Goal: Check status: Check status

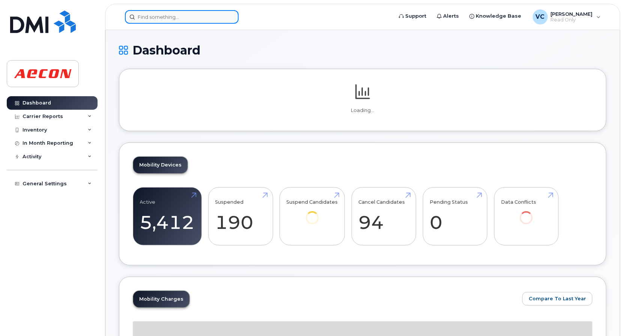
click at [178, 19] on input at bounding box center [182, 17] width 114 height 14
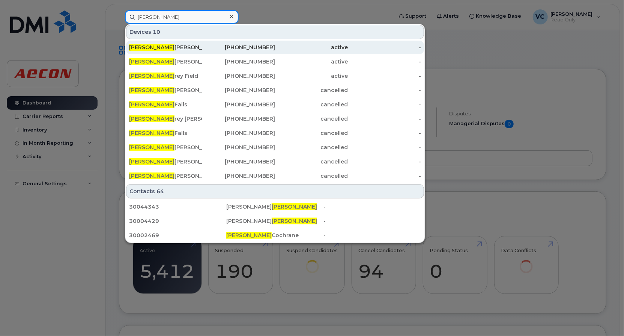
type input "geoff"
click at [163, 47] on div "Geoff Smith" at bounding box center [165, 48] width 73 height 8
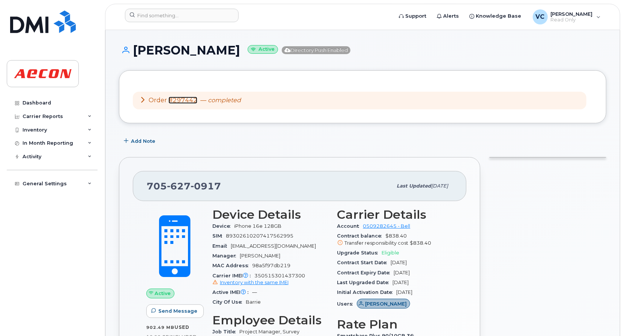
click at [184, 99] on link "#297442" at bounding box center [183, 99] width 29 height 7
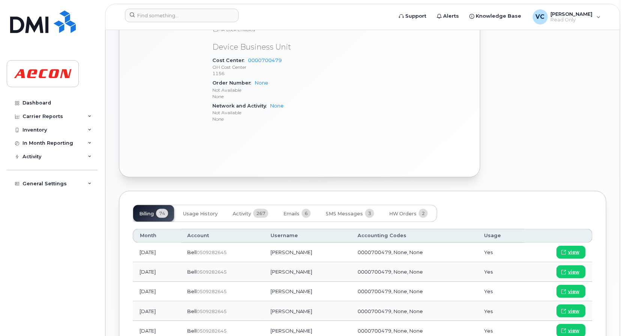
scroll to position [375, 0]
click at [220, 204] on div "Billing 74 Usage History Activity 267 Emails 6 SMS Messages 3 HW Orders 2" at bounding box center [285, 212] width 304 height 17
click at [205, 208] on button "Usage History" at bounding box center [200, 213] width 47 height 17
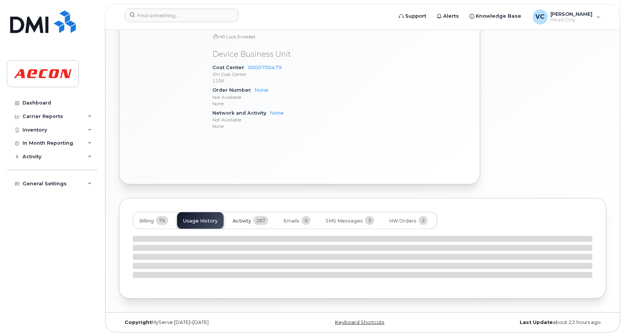
click at [248, 219] on span "Activity" at bounding box center [242, 221] width 18 height 6
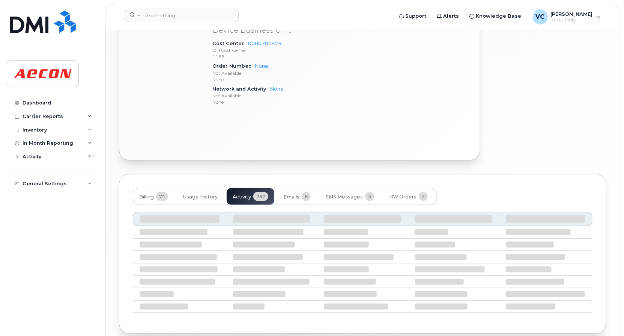
scroll to position [426, 0]
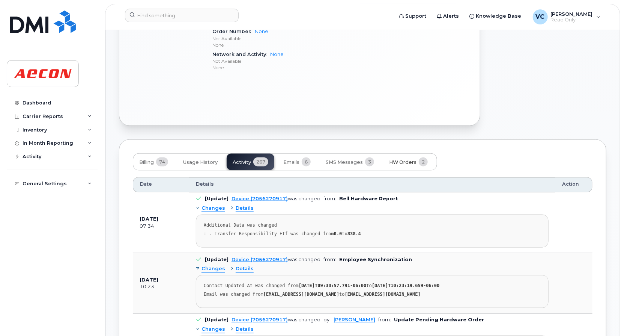
click at [410, 159] on span "HW Orders" at bounding box center [402, 162] width 27 height 6
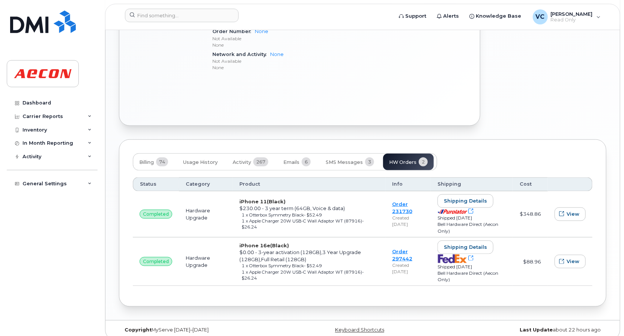
scroll to position [434, 0]
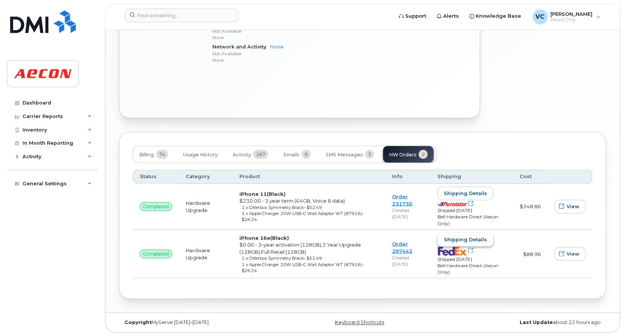
click at [471, 239] on span "Shipping details" at bounding box center [465, 239] width 43 height 7
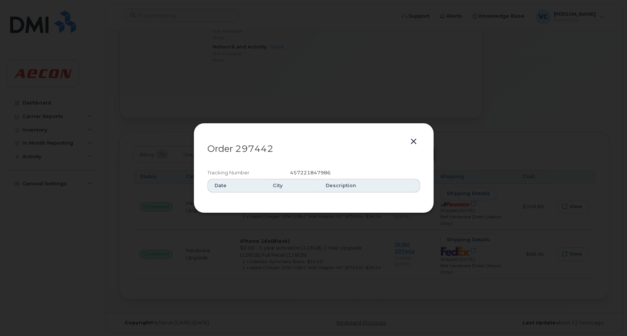
click at [418, 141] on button "button" at bounding box center [413, 141] width 11 height 11
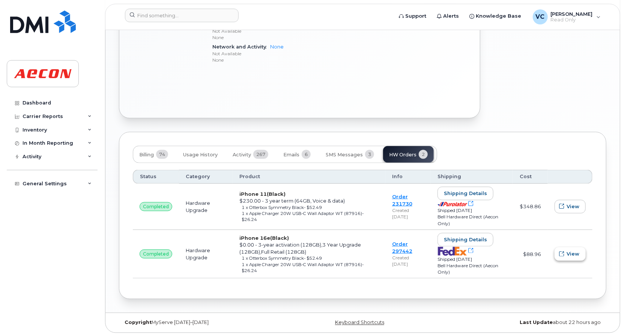
click at [572, 253] on span "View" at bounding box center [573, 253] width 13 height 7
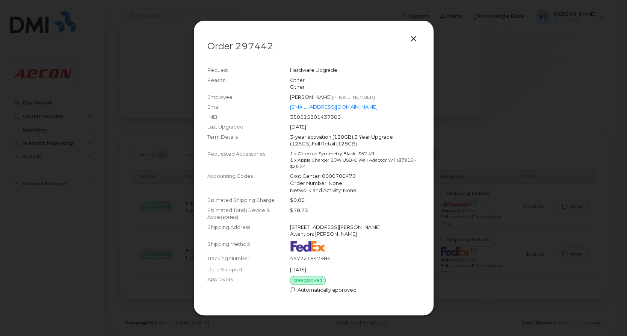
click at [413, 38] on button "button" at bounding box center [413, 39] width 11 height 11
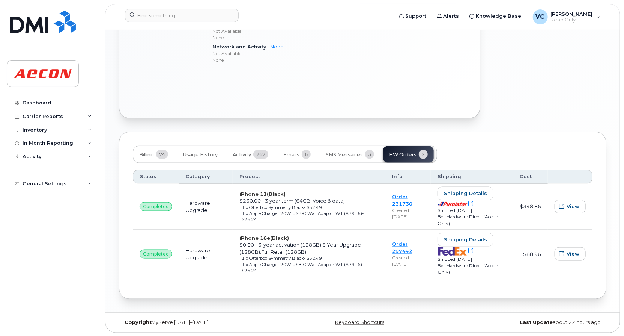
click at [179, 251] on td "Hardware Upgrade" at bounding box center [206, 254] width 54 height 48
click at [254, 255] on div "1 x Otterbox Symmetry Black  - $52.49" at bounding box center [310, 258] width 137 height 6
click at [308, 257] on span "- $52.49" at bounding box center [313, 257] width 18 height 5
click at [401, 245] on link "Order 297442" at bounding box center [402, 247] width 20 height 13
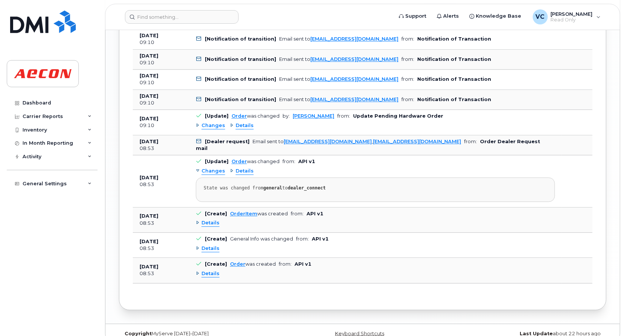
scroll to position [911, 0]
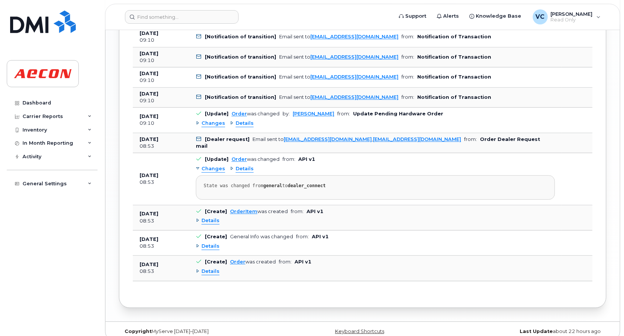
click at [200, 268] on div "Details" at bounding box center [208, 271] width 24 height 7
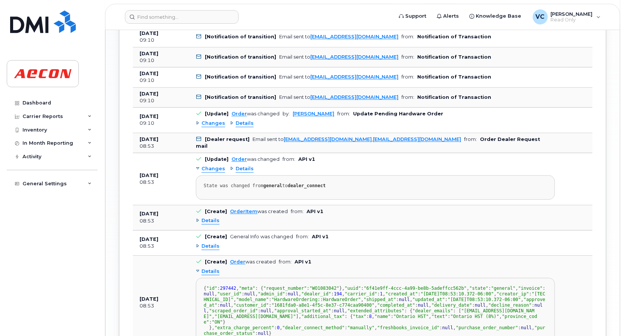
click at [212, 242] on span "Details" at bounding box center [211, 245] width 18 height 7
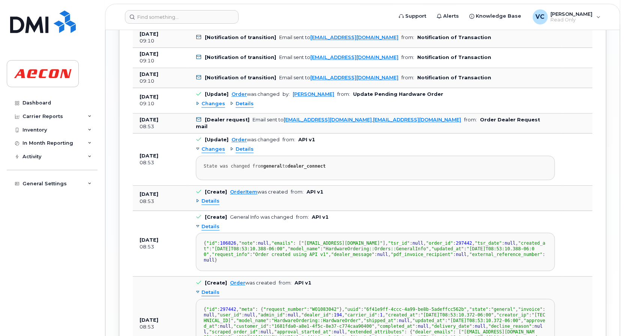
scroll to position [949, 0]
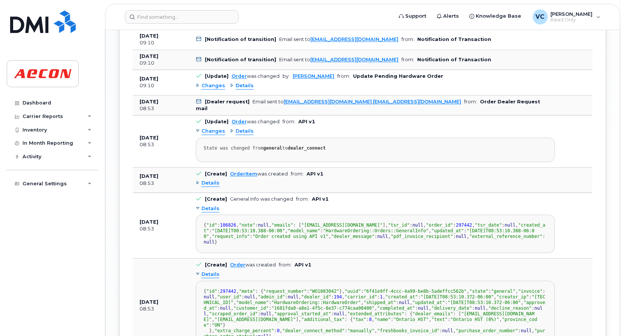
click at [212, 179] on span "Details" at bounding box center [211, 182] width 18 height 7
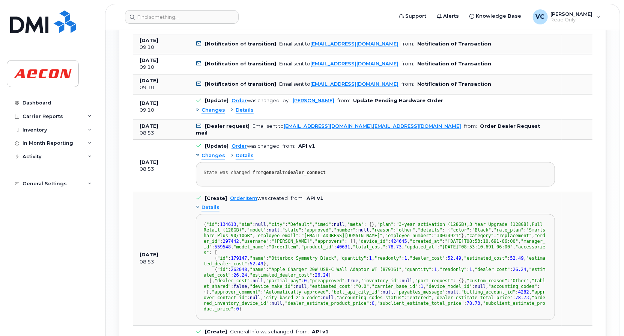
scroll to position [911, 0]
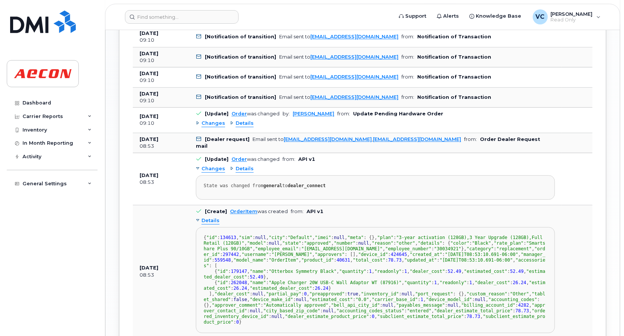
click at [236, 165] on span "Details" at bounding box center [245, 168] width 18 height 7
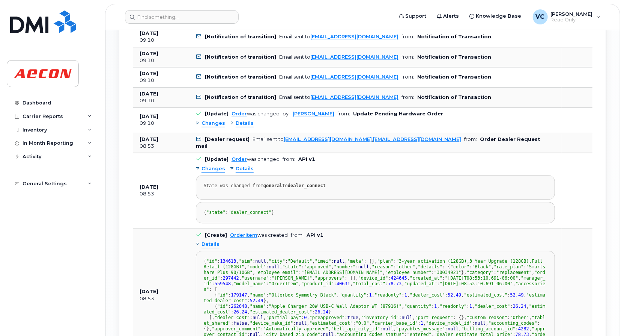
click at [236, 165] on span "Details" at bounding box center [245, 168] width 18 height 7
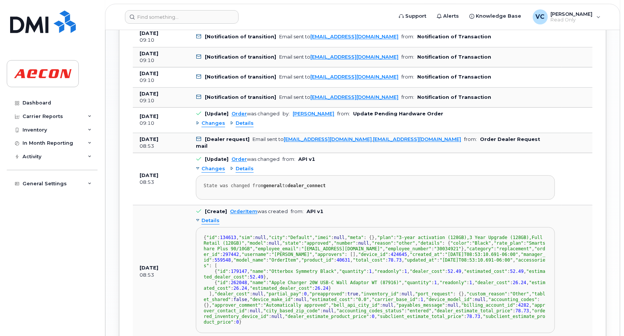
click at [221, 165] on span "Changes" at bounding box center [214, 168] width 24 height 7
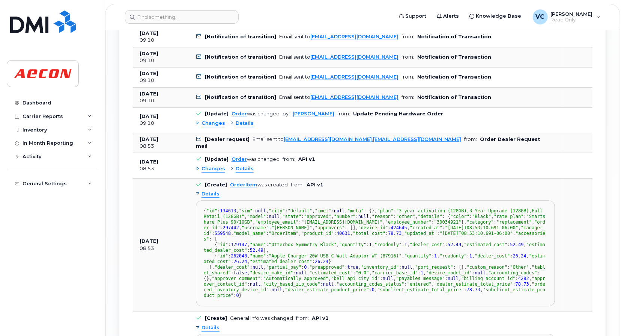
click at [221, 165] on span "Changes" at bounding box center [214, 168] width 24 height 7
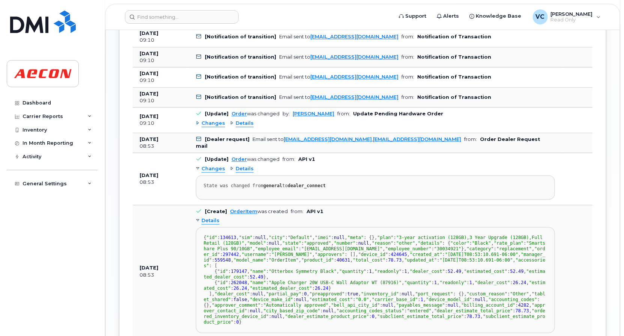
scroll to position [873, 0]
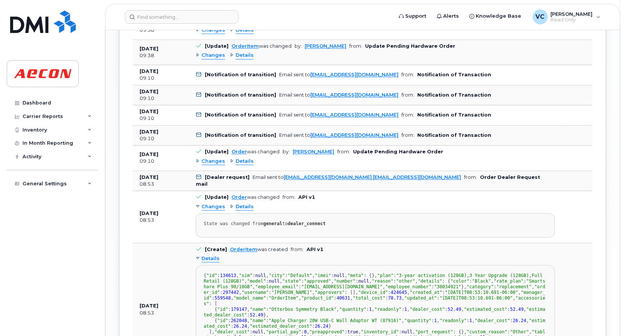
click at [236, 158] on span "Details" at bounding box center [245, 161] width 18 height 7
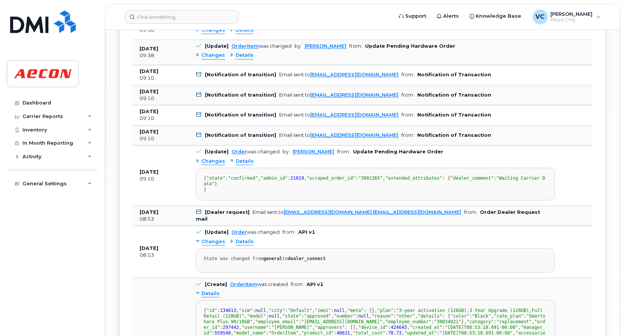
click at [237, 158] on span "Details" at bounding box center [245, 161] width 18 height 7
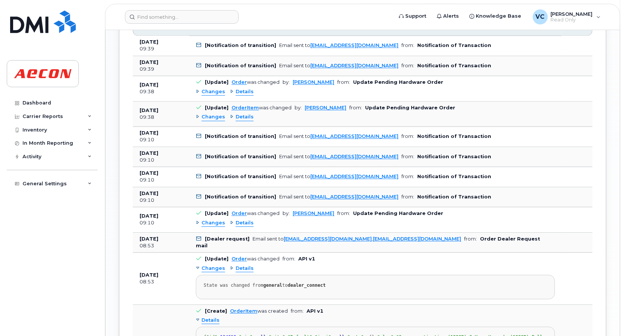
scroll to position [798, 0]
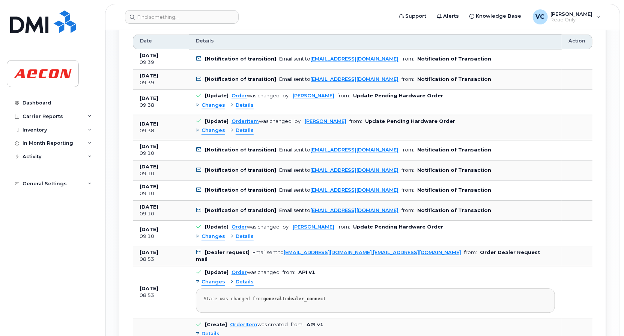
click at [241, 127] on span "Details" at bounding box center [245, 130] width 18 height 7
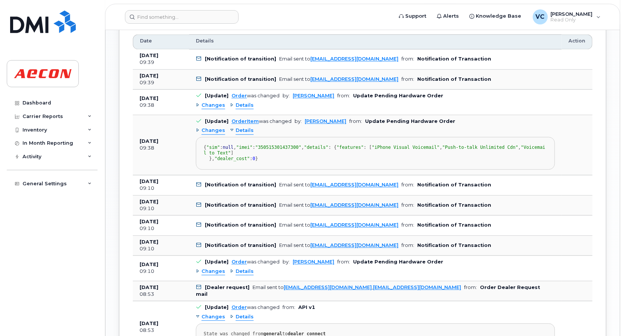
click at [241, 127] on span "Details" at bounding box center [245, 130] width 18 height 7
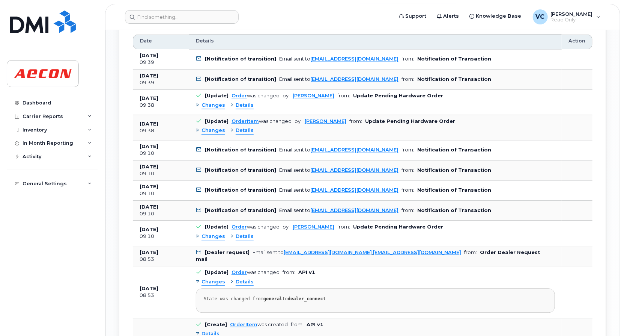
click at [243, 102] on span "Details" at bounding box center [245, 105] width 18 height 7
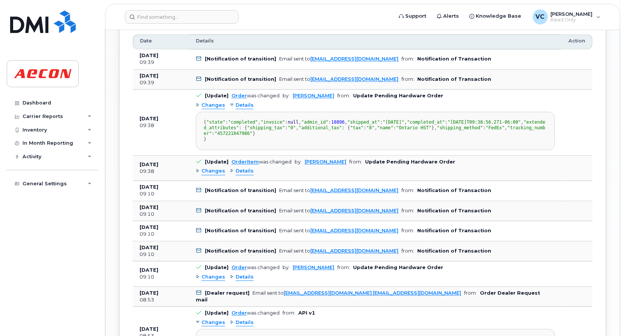
click at [243, 102] on span "Details" at bounding box center [245, 105] width 18 height 7
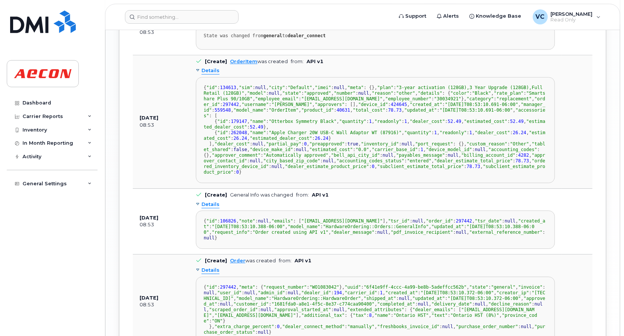
scroll to position [89, 0]
drag, startPoint x: 252, startPoint y: 215, endPoint x: 336, endPoint y: 215, distance: 83.3
click at [336, 135] on span ""Apple Charger 20W USB-C Wall Adaptor WT (87916)"" at bounding box center [335, 132] width 133 height 5
drag, startPoint x: 336, startPoint y: 215, endPoint x: 303, endPoint y: 220, distance: 32.9
click at [303, 175] on div "{ "id" : 134613 , "sim" : null , "city" : "Default" , "imei" : null , "meta" : …" at bounding box center [375, 130] width 343 height 90
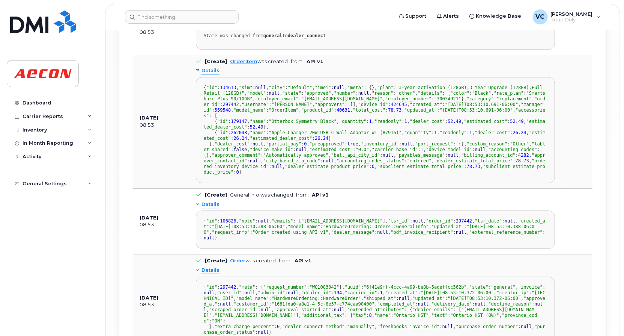
drag, startPoint x: 360, startPoint y: 215, endPoint x: 205, endPoint y: 212, distance: 155.8
click at [205, 175] on div "{ "id" : 134613 , "sim" : null , "city" : "Default" , "imei" : null , "meta" : …" at bounding box center [375, 130] width 343 height 90
copy div ""id" : 262048 , "name" : "Apple Charger 20W USB-C Wall Adaptor WT (87916)" ,"
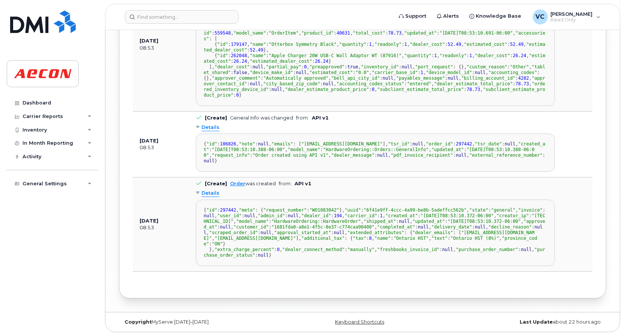
scroll to position [1367, 0]
click at [196, 190] on div "Details" at bounding box center [208, 193] width 24 height 7
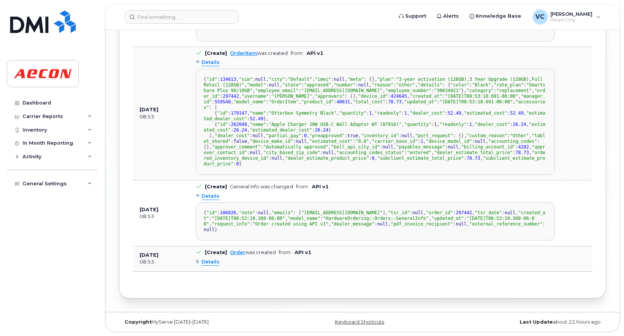
scroll to position [1140, 0]
click at [197, 200] on div "Details" at bounding box center [208, 196] width 24 height 7
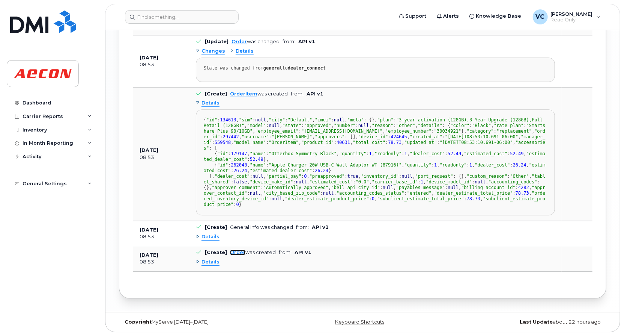
scroll to position [1026, 0]
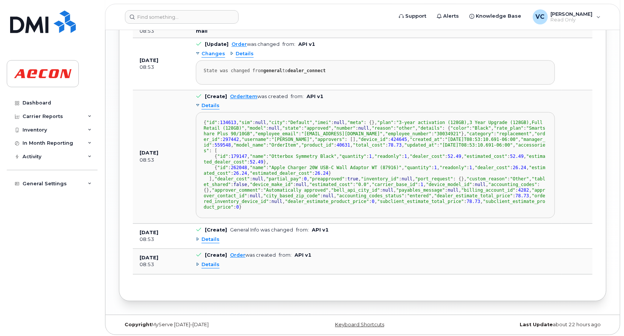
click at [203, 102] on span "Details" at bounding box center [211, 105] width 18 height 7
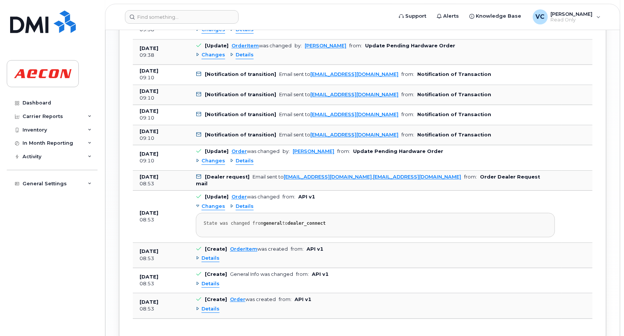
scroll to position [873, 0]
click at [215, 158] on span "Changes" at bounding box center [214, 161] width 24 height 7
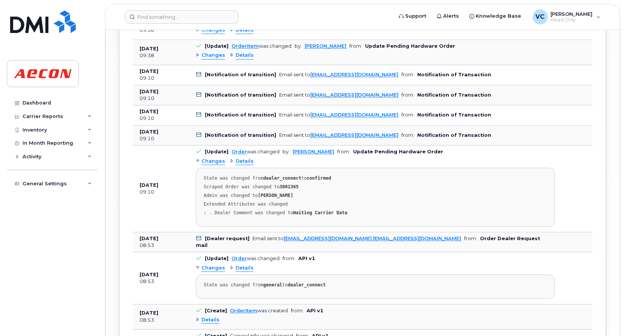
click at [215, 158] on span "Changes" at bounding box center [214, 161] width 24 height 7
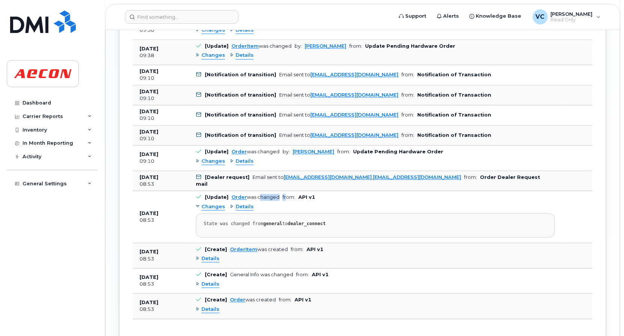
drag, startPoint x: 270, startPoint y: 187, endPoint x: 285, endPoint y: 187, distance: 15.4
click at [285, 191] on td "[Update] Order was changed from: API v1 Changes Details State was changed from …" at bounding box center [375, 217] width 373 height 52
click at [212, 203] on span "Changes" at bounding box center [214, 206] width 24 height 7
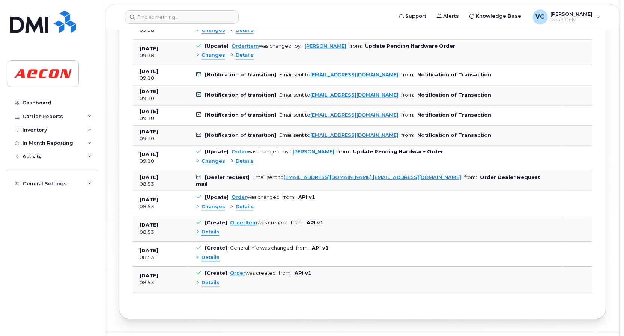
click at [212, 203] on span "Changes" at bounding box center [214, 206] width 24 height 7
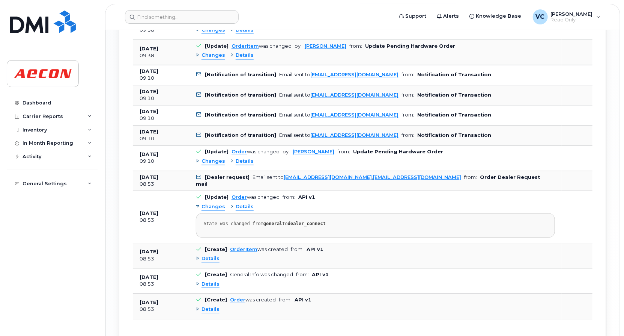
click at [212, 203] on span "Changes" at bounding box center [214, 206] width 24 height 7
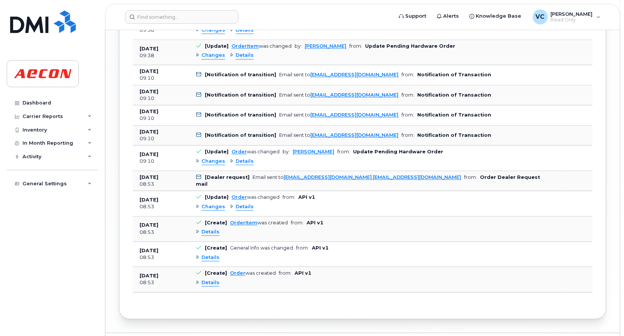
click at [199, 175] on icon at bounding box center [199, 177] width 5 height 5
click at [220, 174] on b "[Dealer request]" at bounding box center [227, 177] width 45 height 6
click at [229, 174] on b "[Dealer request]" at bounding box center [227, 177] width 45 height 6
click at [216, 158] on span "Changes" at bounding box center [214, 161] width 24 height 7
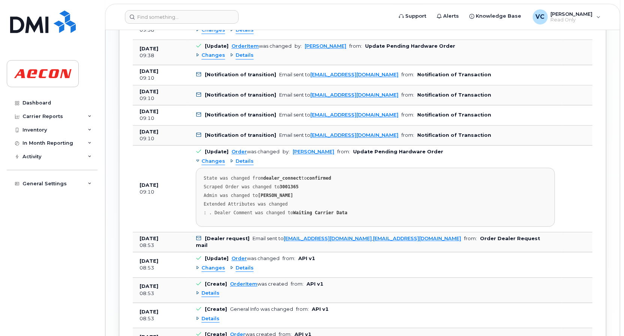
click at [216, 158] on span "Changes" at bounding box center [214, 161] width 24 height 7
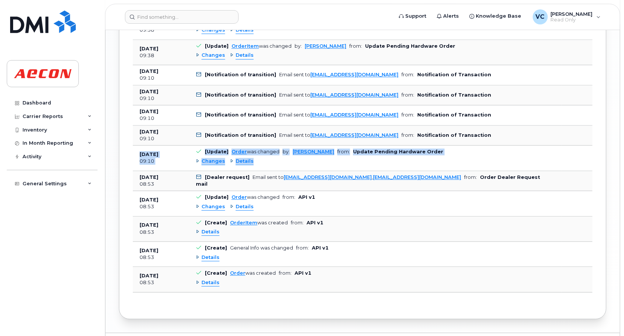
drag, startPoint x: 139, startPoint y: 146, endPoint x: 254, endPoint y: 149, distance: 114.9
click at [254, 149] on tr "Aug 11, 2025 09:10 [Update] Order was changed by: Kobe Justice from: Update Pen…" at bounding box center [363, 157] width 460 height 25
click at [462, 155] on div "Changes Details" at bounding box center [375, 161] width 359 height 12
drag, startPoint x: 419, startPoint y: 142, endPoint x: 135, endPoint y: 143, distance: 283.4
click at [135, 145] on tr "Aug 11, 2025 09:10 [Update] Order was changed by: Kobe Justice from: Update Pen…" at bounding box center [363, 157] width 460 height 25
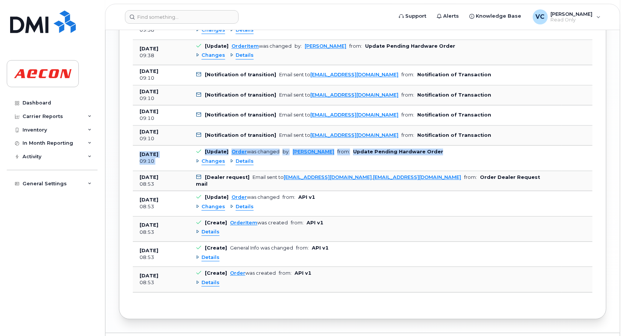
copy tr "Aug 11, 2025 09:10 [Update] Order was changed by: Kobe Justice from: Update Pen…"
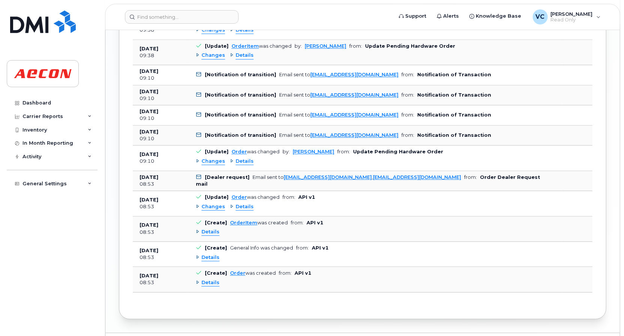
click at [209, 158] on span "Changes" at bounding box center [214, 161] width 24 height 7
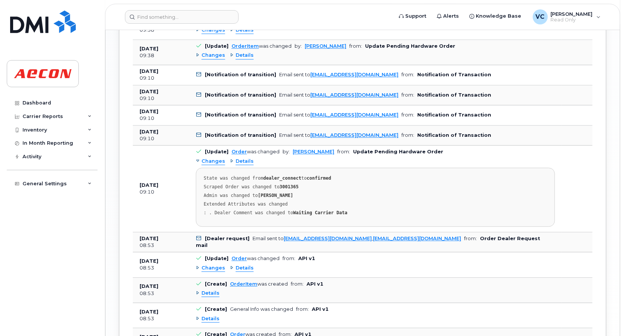
click at [216, 210] on div ": . Dealer Comment was changed to Waiting Carrier Data" at bounding box center [375, 213] width 343 height 6
drag, startPoint x: 216, startPoint y: 203, endPoint x: 330, endPoint y: 205, distance: 114.5
click at [330, 210] on div ": . Dealer Comment was changed to Waiting Carrier Data" at bounding box center [375, 213] width 343 height 6
copy div "Dealer Comment was changed to Waiting Carrier Data"
click at [236, 158] on span "Details" at bounding box center [245, 161] width 18 height 7
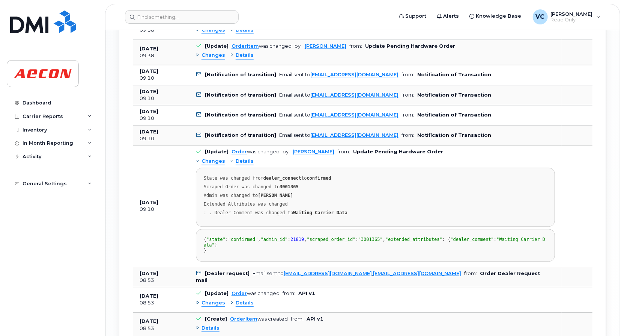
click at [236, 158] on span "Details" at bounding box center [245, 161] width 18 height 7
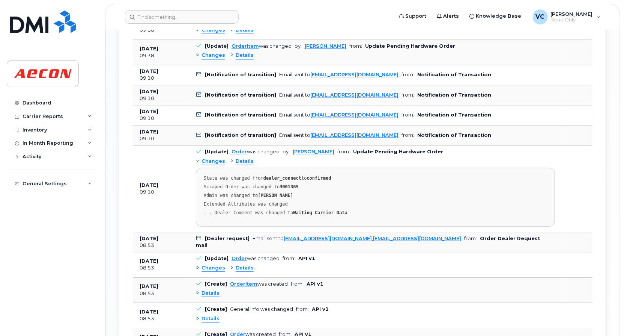
click at [206, 158] on span "Changes" at bounding box center [214, 161] width 24 height 7
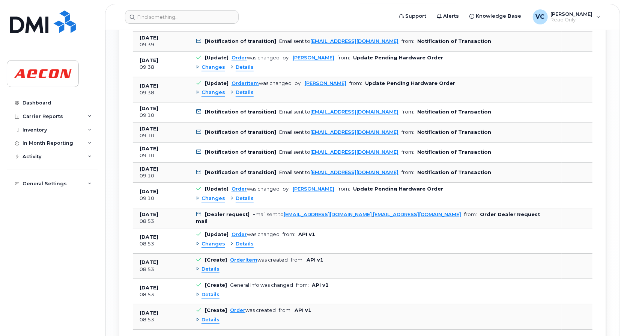
scroll to position [798, 0]
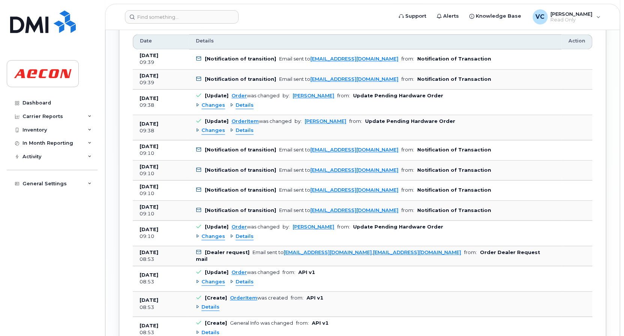
click at [208, 127] on span "Changes" at bounding box center [214, 130] width 24 height 7
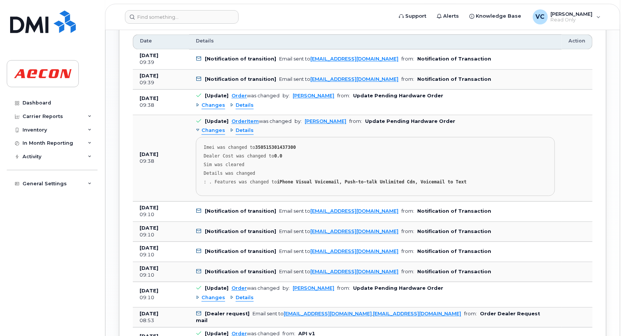
click at [208, 127] on span "Changes" at bounding box center [214, 130] width 24 height 7
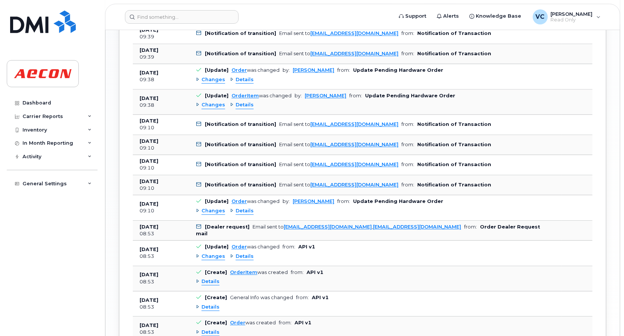
scroll to position [836, 0]
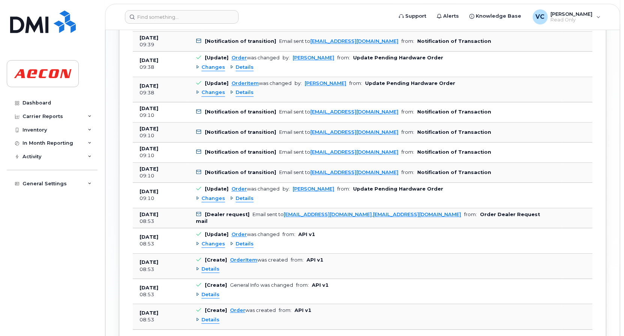
click at [208, 265] on span "Details" at bounding box center [211, 268] width 18 height 7
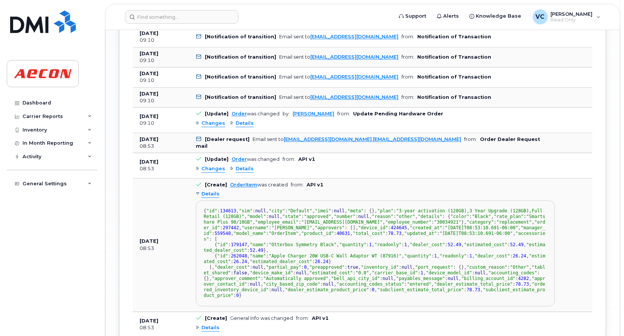
scroll to position [201, 0]
click at [203, 190] on span "Details" at bounding box center [211, 193] width 18 height 7
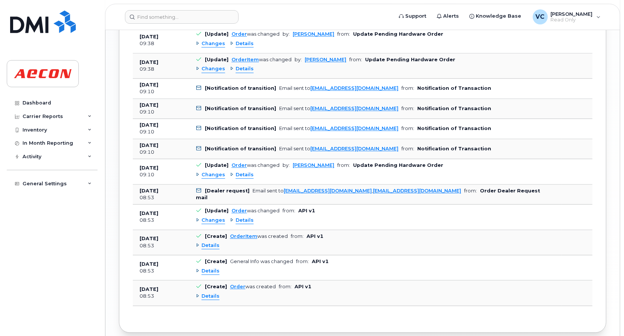
scroll to position [847, 0]
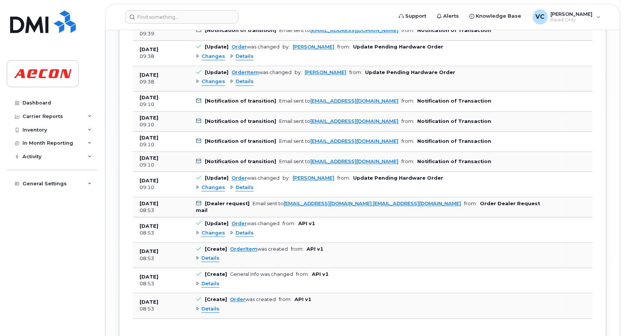
click at [199, 98] on icon at bounding box center [199, 100] width 5 height 5
click at [199, 111] on td "[Notification of transition] Email sent to gesmith@aecon.com from: Notification…" at bounding box center [375, 121] width 373 height 20
click at [199, 119] on icon at bounding box center [199, 121] width 5 height 5
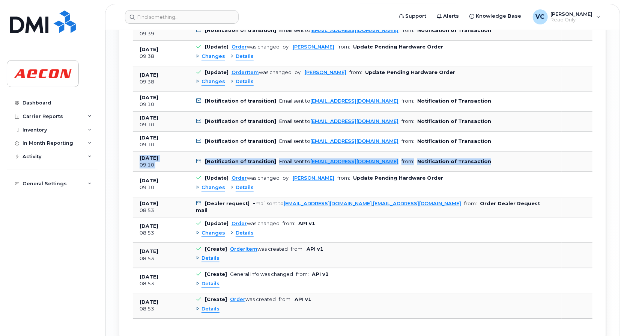
drag, startPoint x: 149, startPoint y: 150, endPoint x: 447, endPoint y: 154, distance: 298.5
click at [447, 154] on tr "Aug 11, 2025 09:10 [Notification of transition] Email sent to gesmith@aecon.com…" at bounding box center [363, 162] width 460 height 20
copy tr "Aug 11, 2025 09:10 [Notification of transition] Email sent to gesmith@aecon.com…"
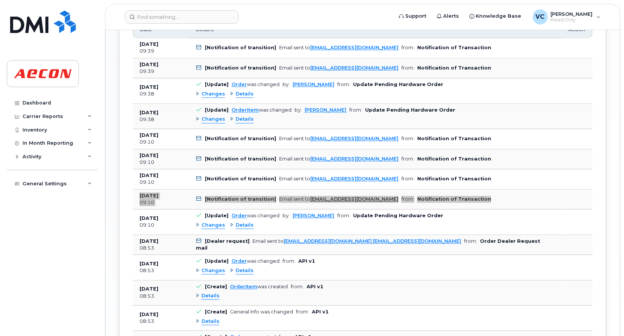
scroll to position [772, 0]
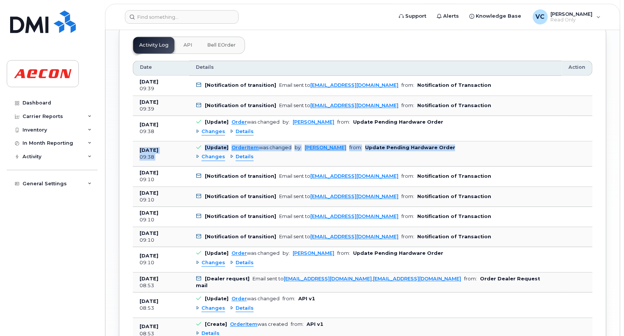
drag, startPoint x: 140, startPoint y: 141, endPoint x: 429, endPoint y: 135, distance: 289.1
click at [429, 141] on tr "Aug 14, 2025 09:38 [Update] OrderItem was changed by: Bill Geary from: Update P…" at bounding box center [363, 153] width 460 height 25
copy tr "Aug 14, 2025 09:38 [Update] OrderItem was changed by: Bill Geary from: Update P…"
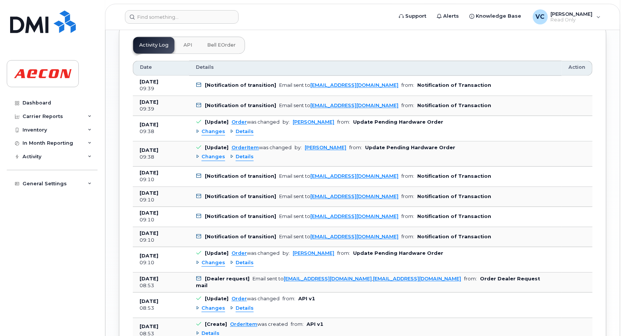
click at [214, 128] on span "Changes" at bounding box center [214, 131] width 24 height 7
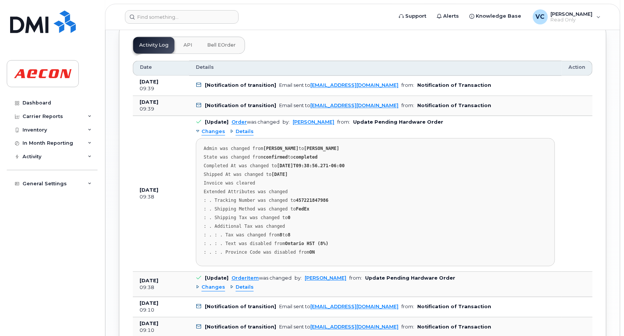
click at [213, 128] on span "Changes" at bounding box center [214, 131] width 24 height 7
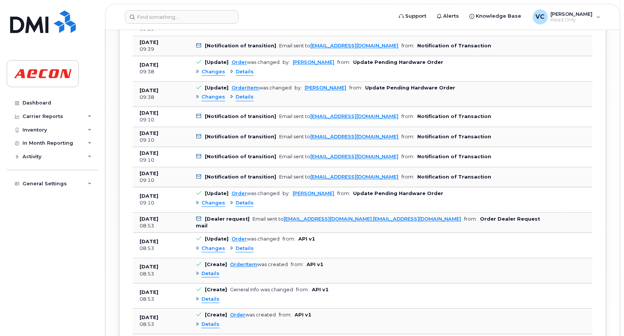
scroll to position [884, 0]
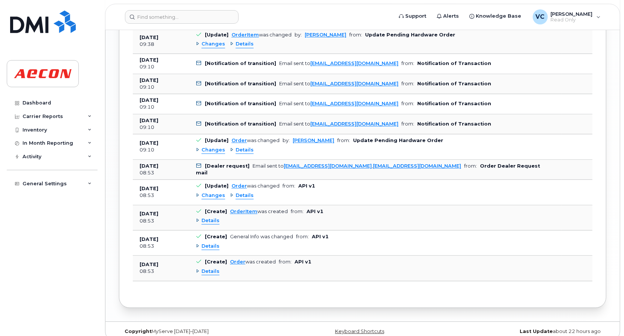
click at [207, 268] on span "Details" at bounding box center [211, 271] width 18 height 7
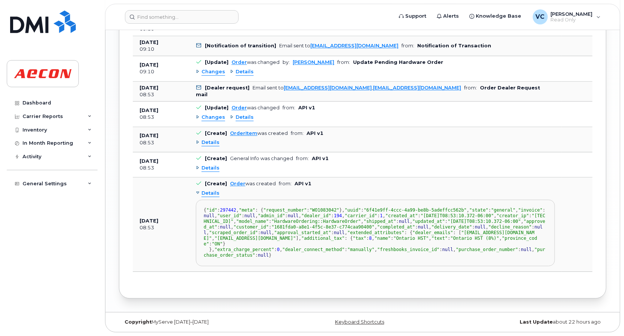
scroll to position [0, 0]
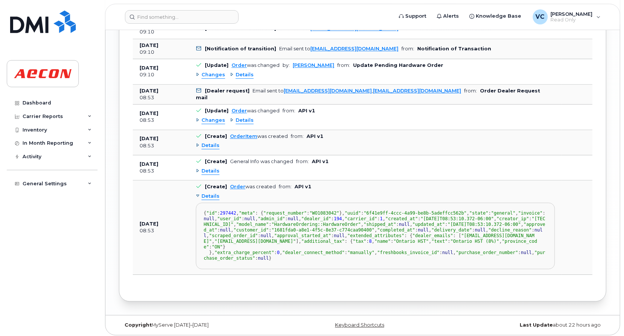
click at [209, 193] on span "Details" at bounding box center [211, 196] width 18 height 7
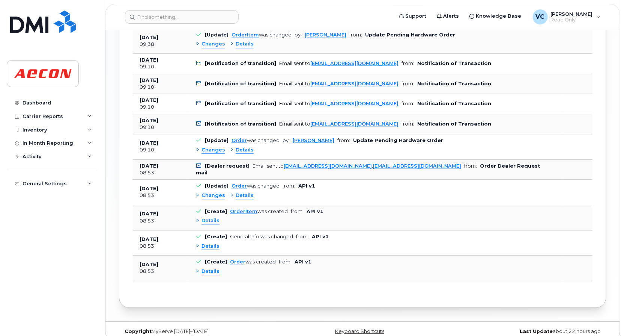
click at [215, 217] on span "Details" at bounding box center [211, 220] width 18 height 7
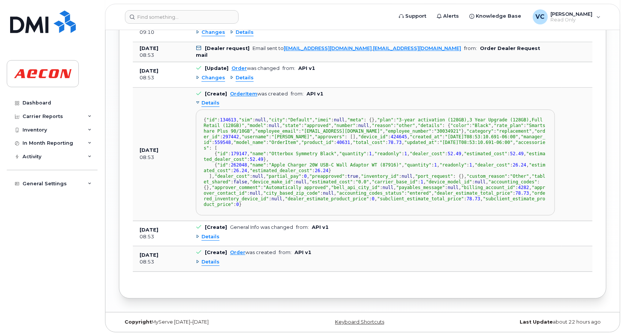
scroll to position [1035, 0]
click at [209, 99] on span "Details" at bounding box center [211, 102] width 18 height 7
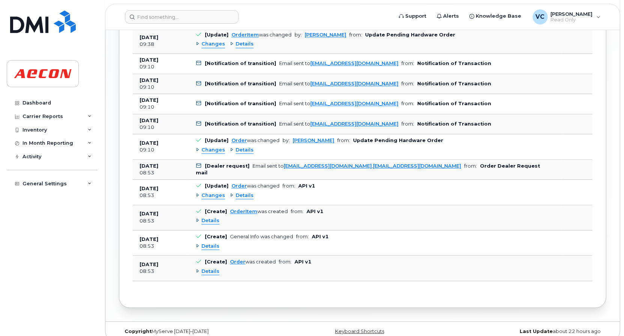
click at [209, 217] on span "Details" at bounding box center [211, 220] width 18 height 7
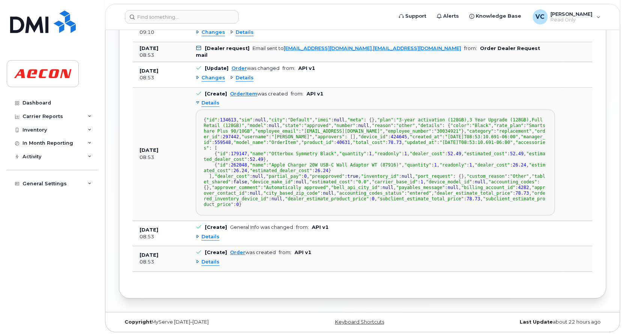
scroll to position [0, 0]
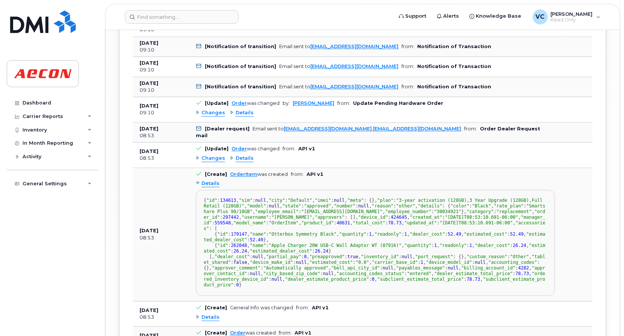
click at [209, 180] on span "Details" at bounding box center [211, 183] width 18 height 7
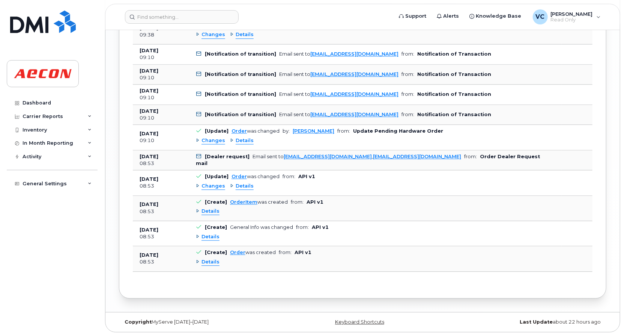
scroll to position [884, 0]
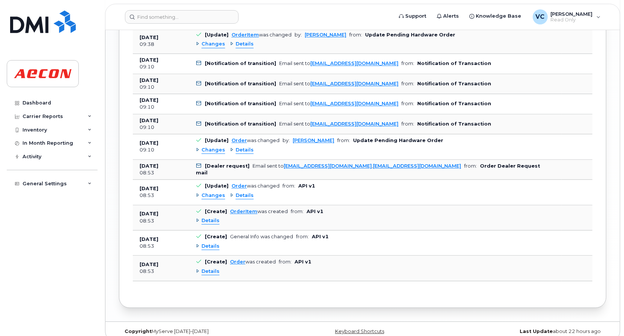
click at [206, 192] on span "Changes" at bounding box center [214, 195] width 24 height 7
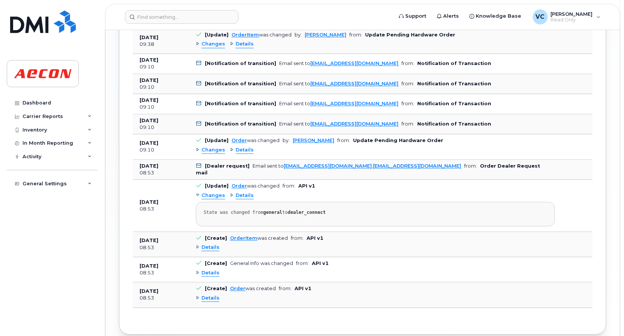
scroll to position [911, 0]
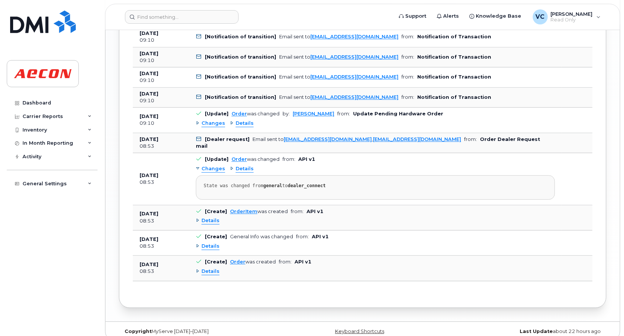
click at [209, 165] on span "Changes" at bounding box center [214, 168] width 24 height 7
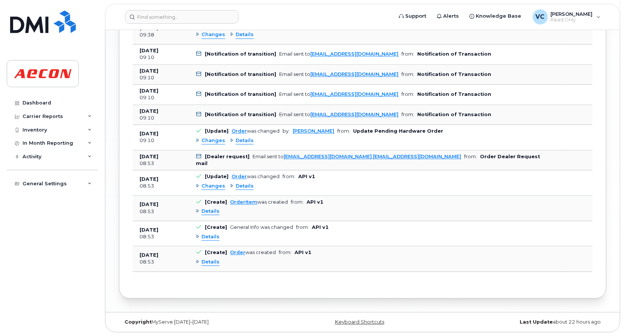
scroll to position [884, 0]
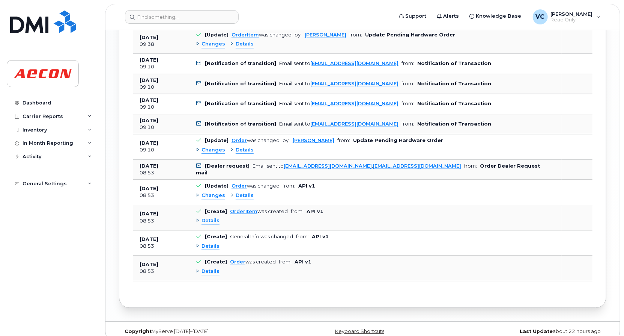
click at [237, 192] on span "Details" at bounding box center [245, 195] width 18 height 7
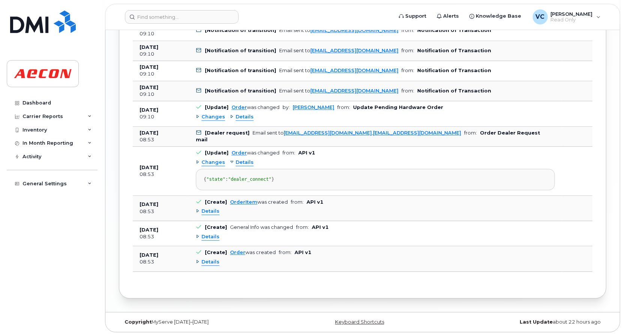
click at [238, 159] on span "Details" at bounding box center [245, 162] width 18 height 7
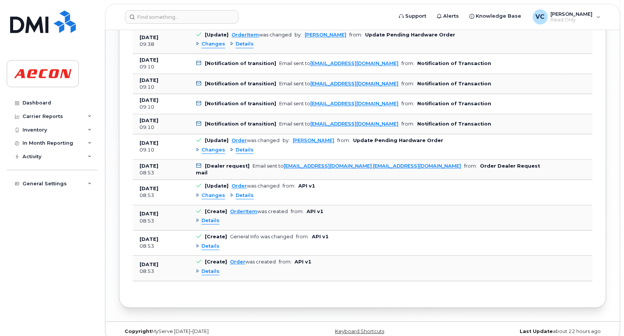
click at [209, 217] on span "Details" at bounding box center [211, 220] width 18 height 7
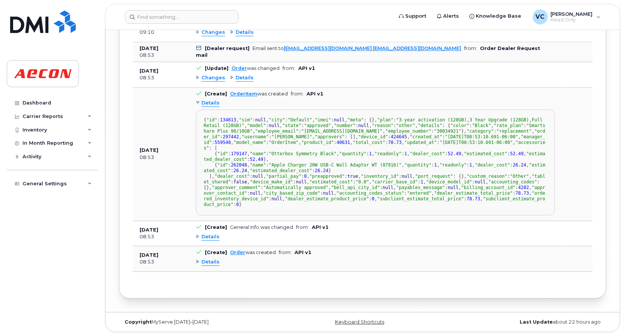
scroll to position [997, 0]
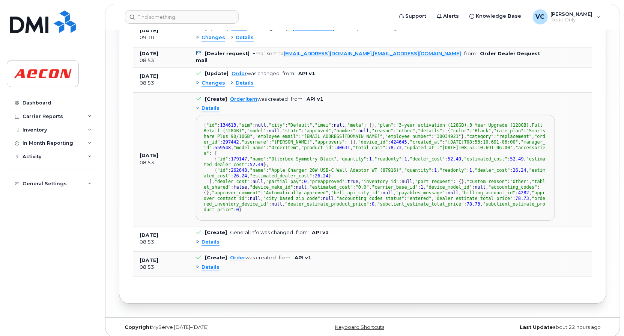
click at [208, 105] on span "Details" at bounding box center [211, 108] width 18 height 7
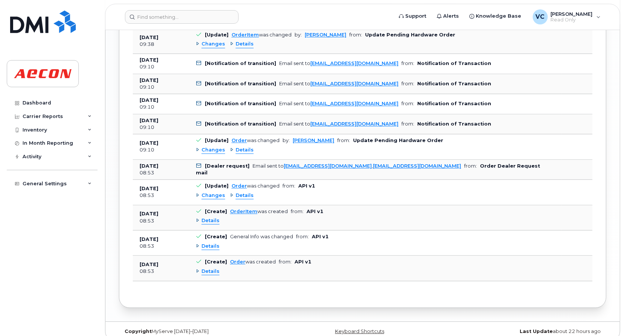
click at [205, 217] on span "Details" at bounding box center [211, 220] width 18 height 7
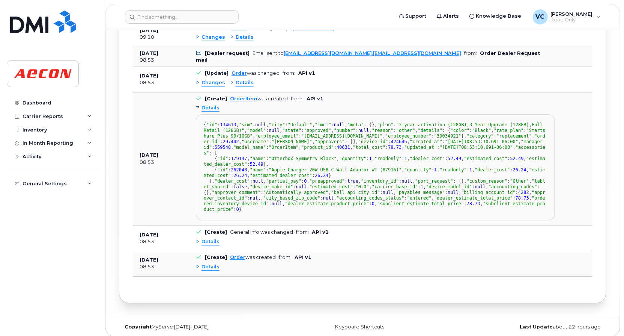
scroll to position [997, 0]
click at [211, 105] on span "Details" at bounding box center [211, 108] width 18 height 7
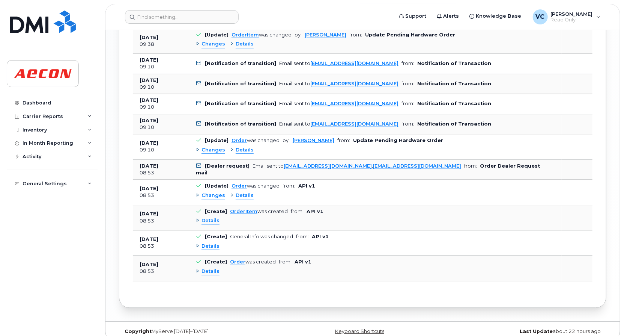
click at [215, 242] on span "Details" at bounding box center [211, 245] width 18 height 7
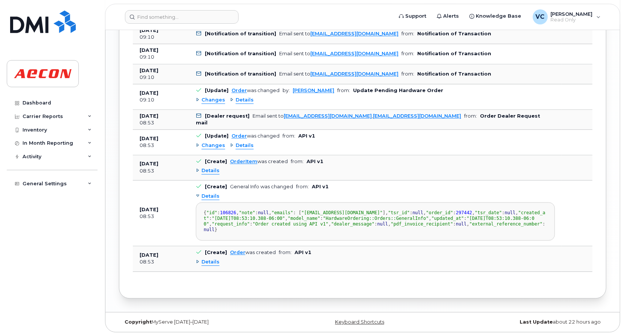
scroll to position [998, 0]
click at [209, 193] on span "Details" at bounding box center [211, 196] width 18 height 7
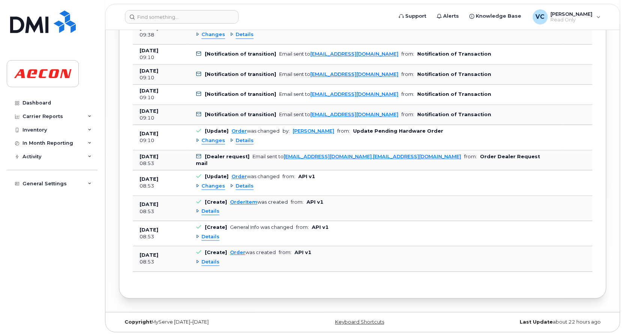
scroll to position [884, 0]
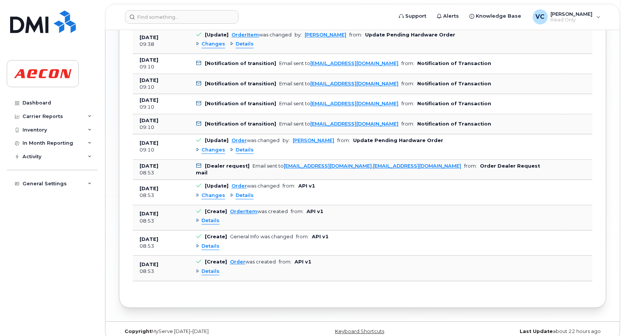
click at [206, 268] on span "Details" at bounding box center [211, 271] width 18 height 7
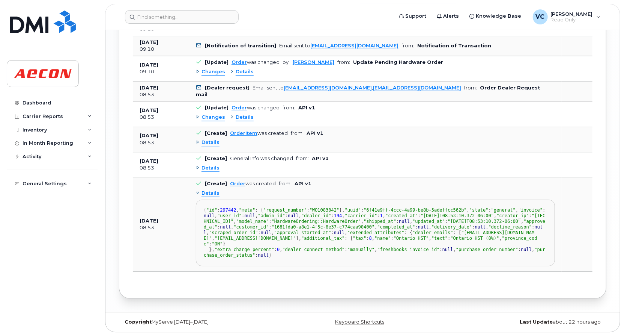
scroll to position [0, 0]
click at [211, 190] on span "Details" at bounding box center [211, 193] width 18 height 7
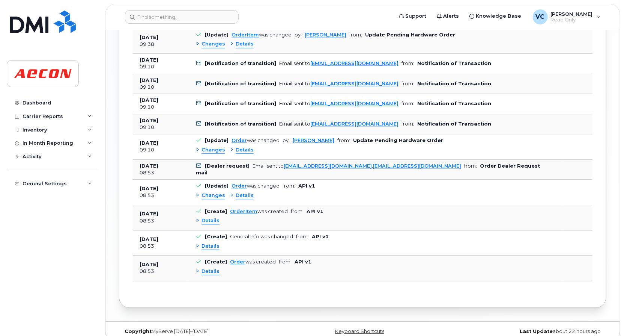
click at [214, 146] on span "Changes" at bounding box center [214, 149] width 24 height 7
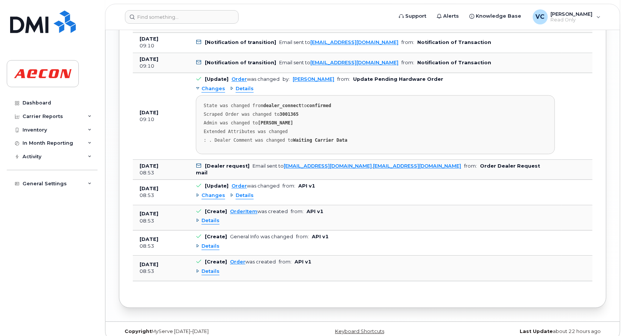
click at [204, 85] on span "Changes" at bounding box center [214, 88] width 24 height 7
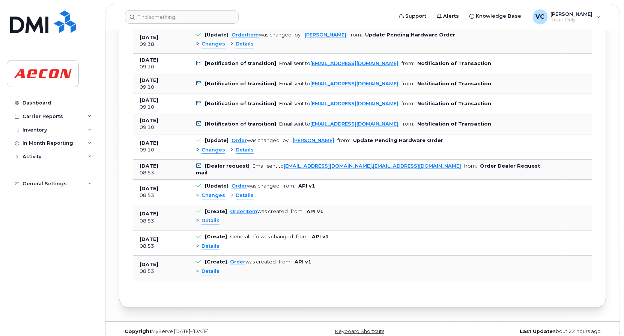
click at [209, 217] on span "Details" at bounding box center [211, 220] width 18 height 7
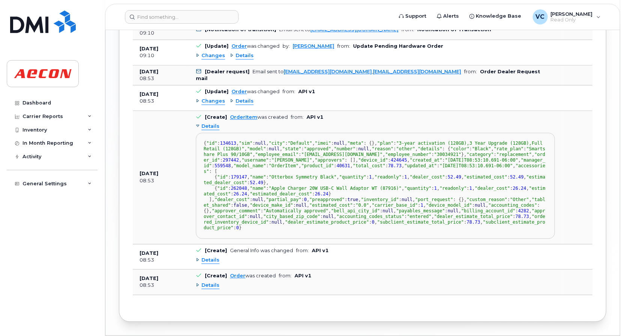
scroll to position [1112, 0]
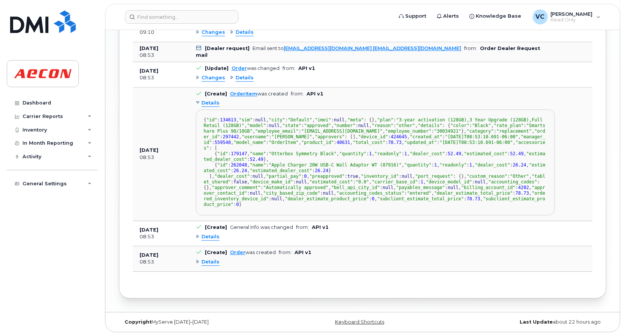
click at [204, 235] on span "Details" at bounding box center [211, 236] width 18 height 7
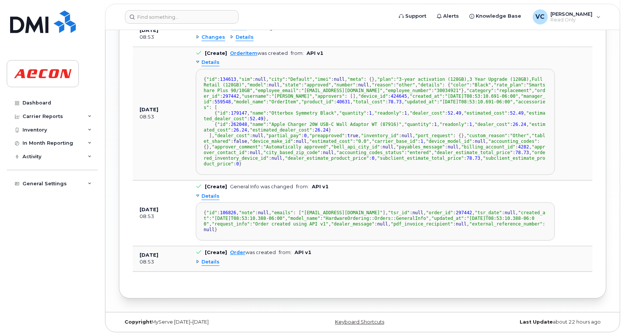
scroll to position [1226, 0]
click at [216, 263] on span "Details" at bounding box center [211, 261] width 18 height 7
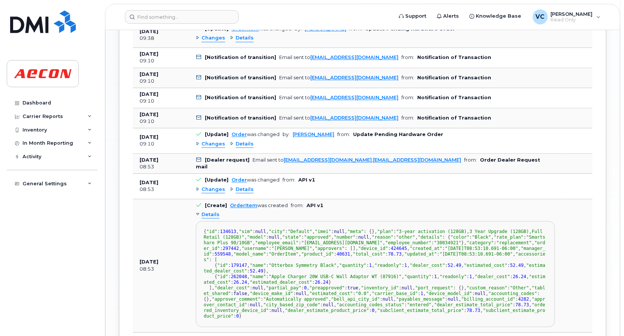
scroll to position [890, 0]
click at [214, 186] on span "Changes" at bounding box center [214, 189] width 24 height 7
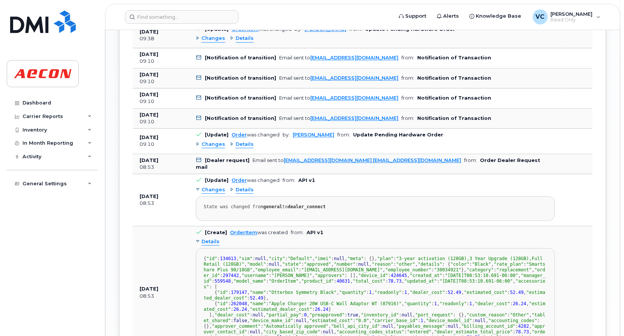
click at [210, 141] on span "Changes" at bounding box center [214, 144] width 24 height 7
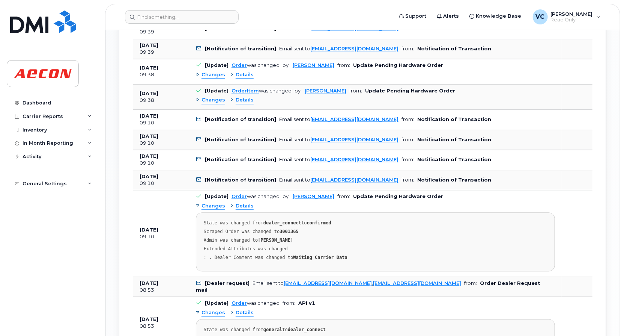
scroll to position [815, 0]
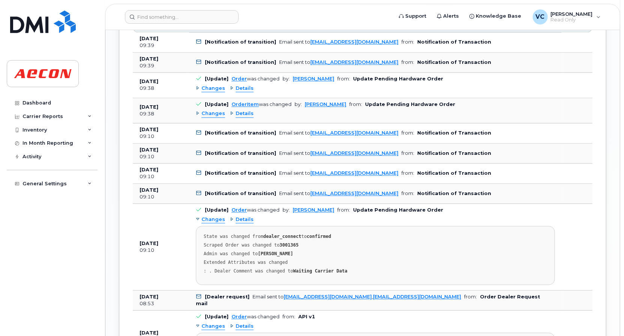
click at [212, 110] on span "Changes" at bounding box center [214, 113] width 24 height 7
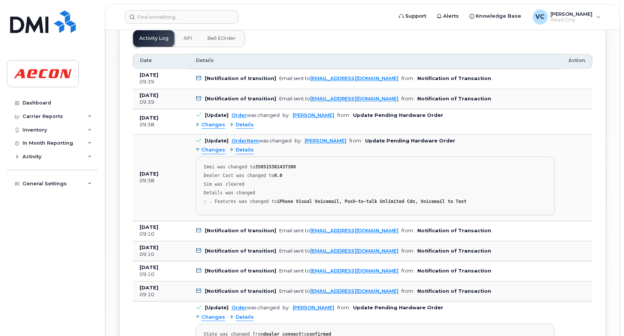
scroll to position [777, 0]
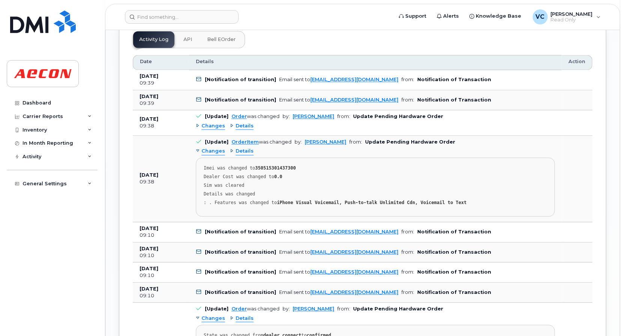
click at [214, 122] on span "Changes" at bounding box center [214, 125] width 24 height 7
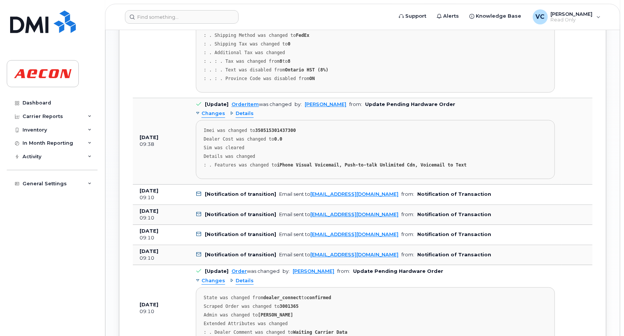
scroll to position [955, 0]
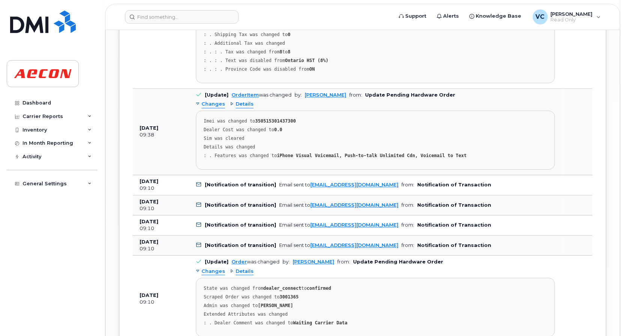
click at [243, 101] on span "Details" at bounding box center [245, 104] width 18 height 7
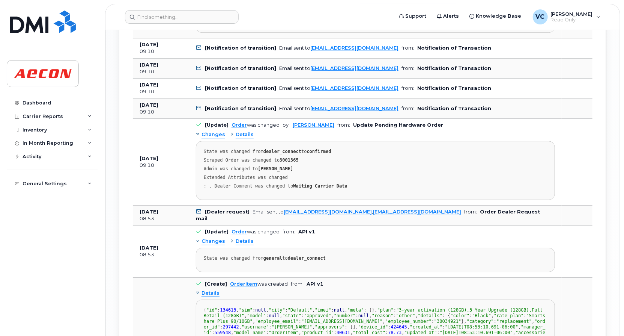
scroll to position [1142, 0]
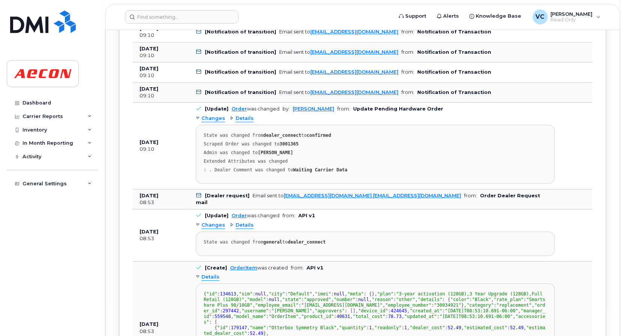
click at [244, 122] on span "Details" at bounding box center [245, 118] width 18 height 7
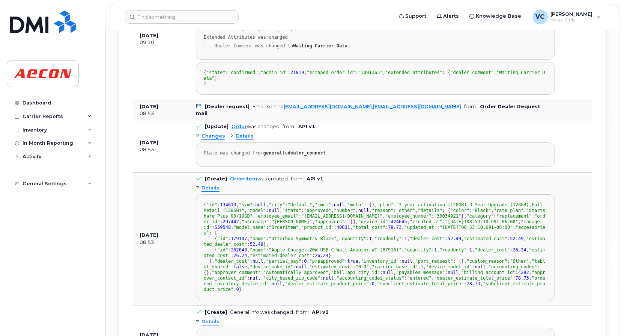
scroll to position [1292, 0]
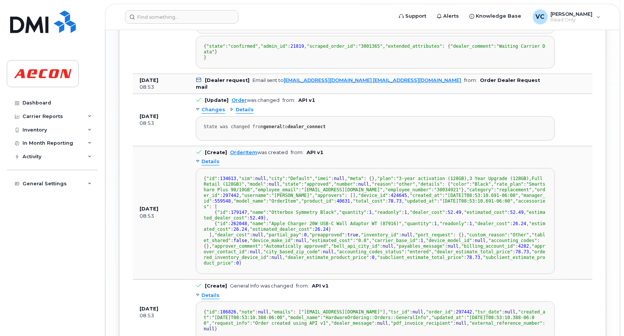
click at [247, 113] on span "Details" at bounding box center [245, 109] width 18 height 7
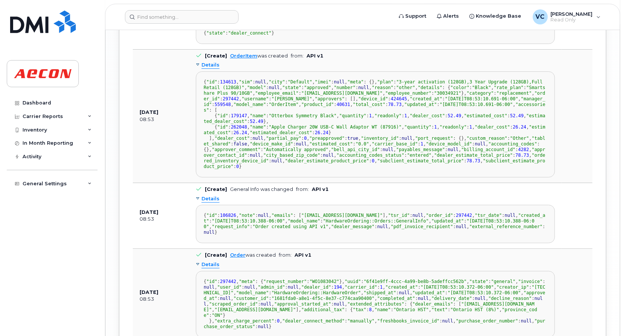
scroll to position [1443, 0]
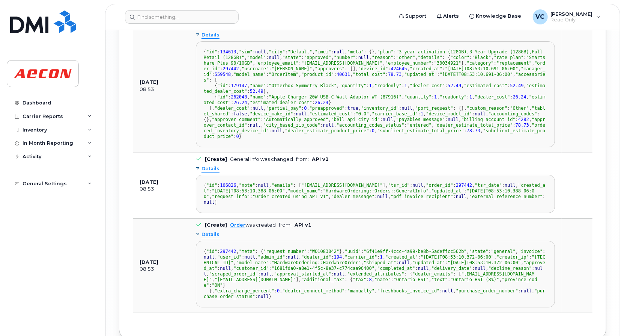
click at [213, 39] on span "Details" at bounding box center [211, 35] width 18 height 7
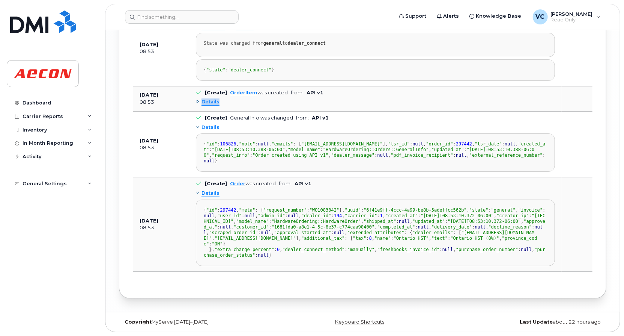
click at [213, 105] on span "Details" at bounding box center [211, 101] width 18 height 7
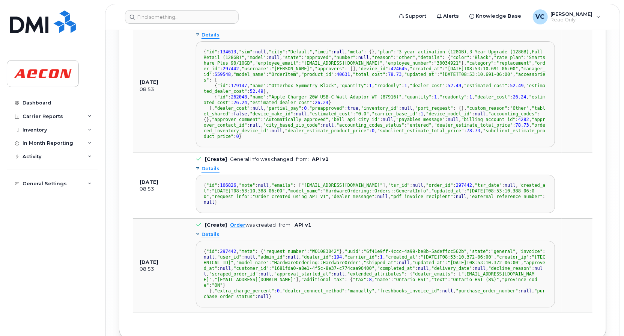
click at [307, 121] on div "Details { "id" : 134613 , "sim" : null , "city" : "Default" , "imei" : null , "…" at bounding box center [375, 88] width 359 height 118
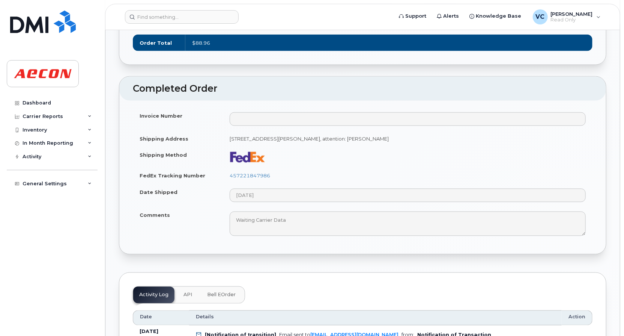
scroll to position [804, 0]
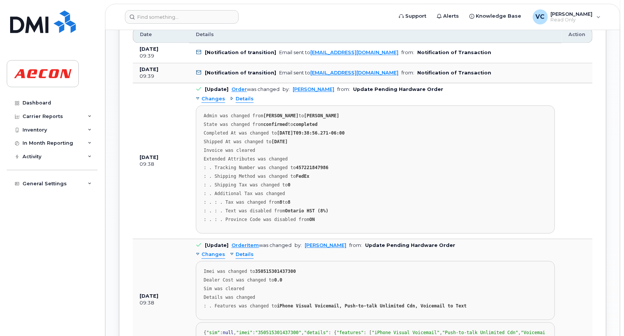
click at [346, 191] on div ": . Additional Tax was changed" at bounding box center [375, 194] width 343 height 6
click at [299, 182] on div ": . Shipping Tax was changed to 0" at bounding box center [375, 185] width 343 height 6
click at [276, 173] on pre "Admin was changed from Kobe Justice to Bill Geary State was changed from confir…" at bounding box center [375, 169] width 359 height 128
drag, startPoint x: 243, startPoint y: 167, endPoint x: 284, endPoint y: 167, distance: 41.3
click at [284, 173] on div ": . Shipping Method was changed to FedEx" at bounding box center [375, 176] width 343 height 6
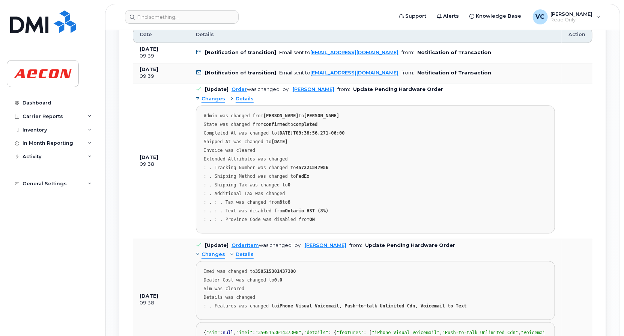
drag, startPoint x: 284, startPoint y: 167, endPoint x: 309, endPoint y: 169, distance: 24.4
click at [309, 173] on div ": . Shipping Method was changed to FedEx" at bounding box center [375, 176] width 343 height 6
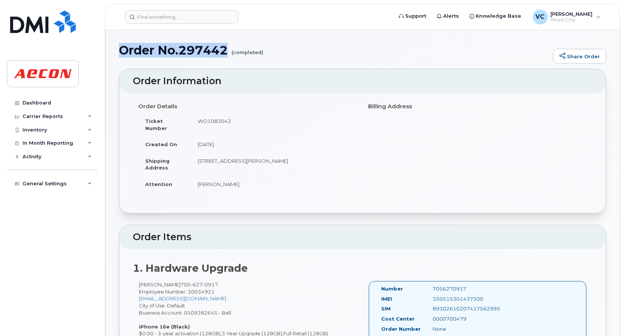
drag, startPoint x: 120, startPoint y: 48, endPoint x: 227, endPoint y: 50, distance: 107.4
click at [227, 50] on h1 "Order No.297442 (completed)" at bounding box center [334, 50] width 431 height 13
copy h1 "Order No.297442"
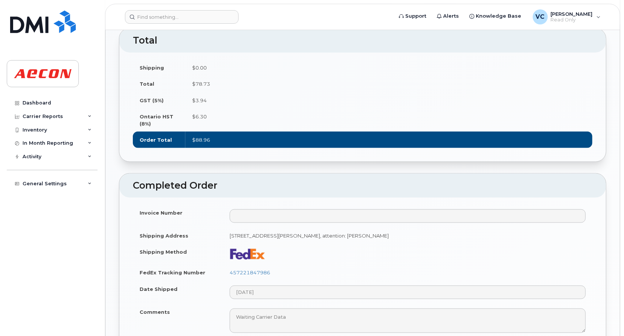
scroll to position [450, 0]
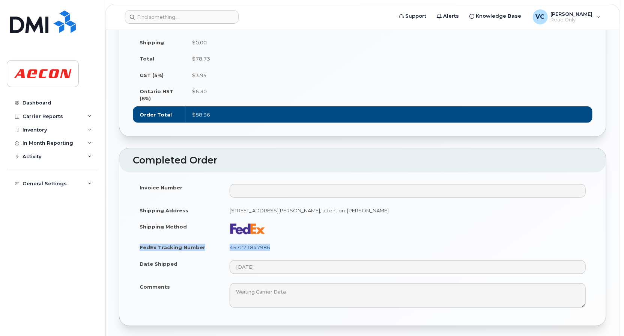
drag, startPoint x: 140, startPoint y: 239, endPoint x: 270, endPoint y: 237, distance: 129.1
click at [270, 239] on tr "FedEx Tracking Number 457221847986" at bounding box center [363, 247] width 460 height 17
copy tr "FedEx Tracking Number 457221847986"
click at [231, 202] on td "55 Sudds Lane Brantford ON N3T6N3, attention: Geoff Smith" at bounding box center [408, 210] width 370 height 17
drag, startPoint x: 231, startPoint y: 202, endPoint x: 312, endPoint y: 202, distance: 81.1
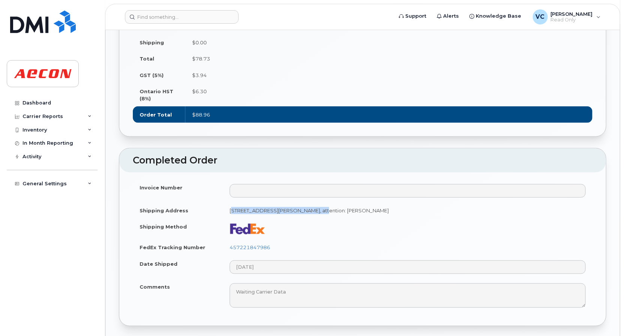
click at [312, 202] on td "55 Sudds Lane Brantford ON N3T6N3, attention: Geoff Smith" at bounding box center [408, 210] width 370 height 17
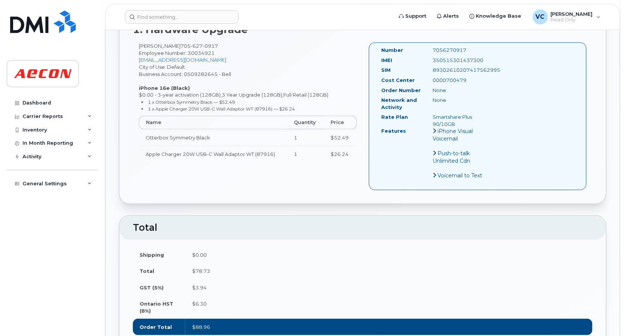
scroll to position [225, 0]
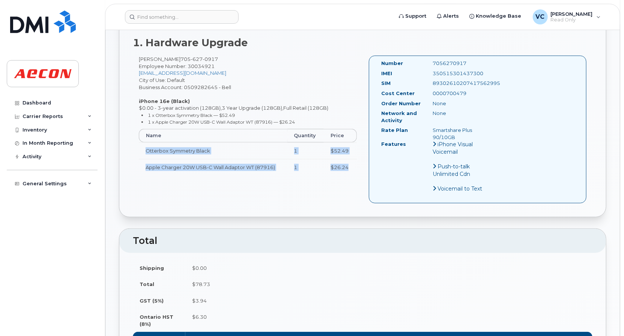
drag, startPoint x: 146, startPoint y: 143, endPoint x: 350, endPoint y: 161, distance: 204.9
click at [350, 161] on tbody "Otterbox Symmetry Black 1 $52.49 Apple Charger 20W USB-C Wall Adaptor WT (87916…" at bounding box center [248, 158] width 218 height 33
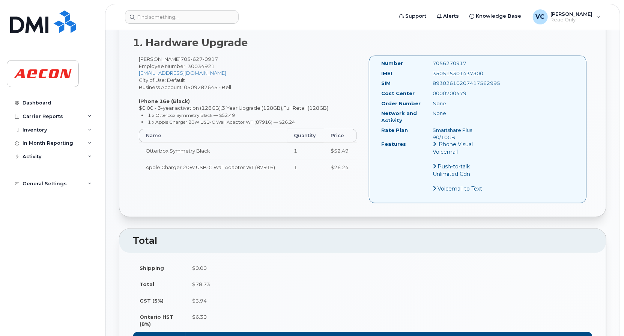
drag, startPoint x: 350, startPoint y: 161, endPoint x: 258, endPoint y: 169, distance: 93.1
click at [273, 169] on div "Geoff Smith 705 627 0917 Employee Number: 30034921 gesmith@aecon.com City of Us…" at bounding box center [248, 119] width 230 height 126
drag, startPoint x: 145, startPoint y: 140, endPoint x: 209, endPoint y: 146, distance: 64.5
click at [209, 146] on td "Otterbox Symmetry Black" at bounding box center [213, 150] width 149 height 17
copy td "Otterbox Symmetry Black"
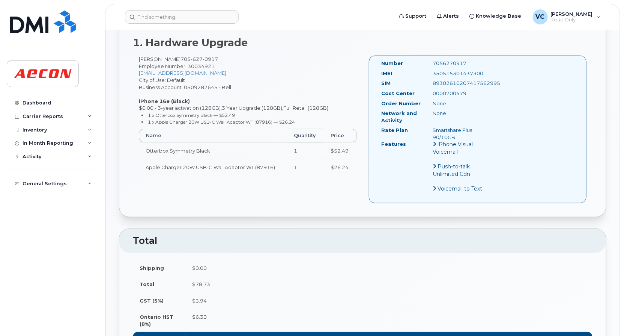
click at [150, 160] on td "Apple Charger 20W USB-C Wall Adaptor WT (87916)" at bounding box center [213, 167] width 149 height 17
drag, startPoint x: 150, startPoint y: 160, endPoint x: 280, endPoint y: 161, distance: 129.5
click at [280, 161] on td "Apple Charger 20W USB-C Wall Adaptor WT (87916)" at bounding box center [213, 167] width 149 height 17
copy td "Apple Charger 20W USB-C Wall Adaptor WT (87916)"
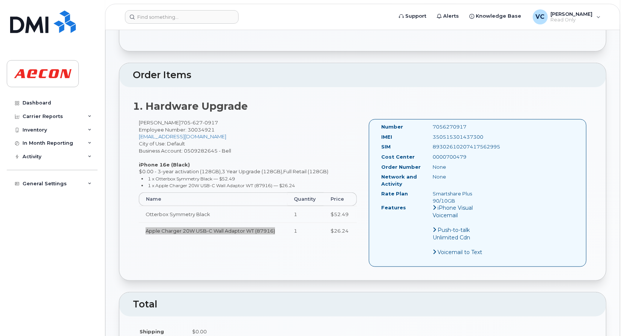
scroll to position [150, 0]
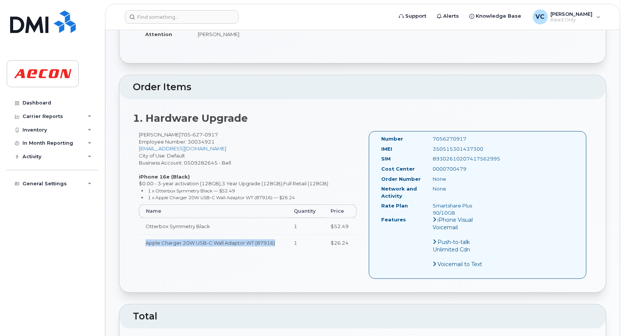
drag, startPoint x: 137, startPoint y: 167, endPoint x: 300, endPoint y: 190, distance: 163.7
click at [300, 190] on div "Geoff Smith 705 627 0917 Employee Number: 30034921 gesmith@aecon.com City of Us…" at bounding box center [248, 194] width 230 height 126
copy div "iPhone 16e (Black) $0.00 - 3-year activation (128GB),3 Year Upgrade (128GB),Ful…"
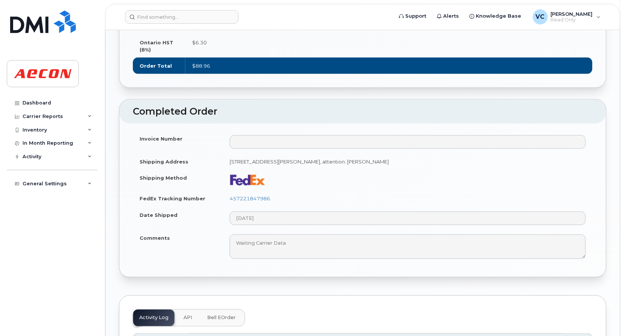
scroll to position [525, 0]
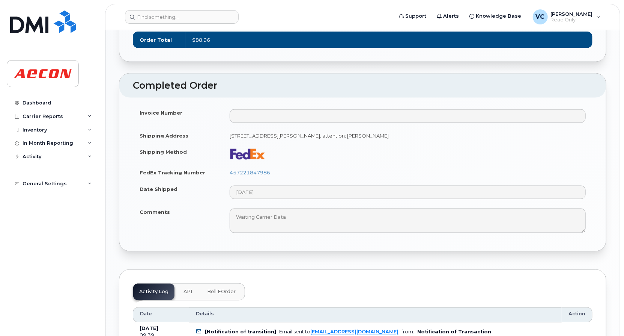
click at [340, 165] on td "457221847986" at bounding box center [408, 172] width 370 height 17
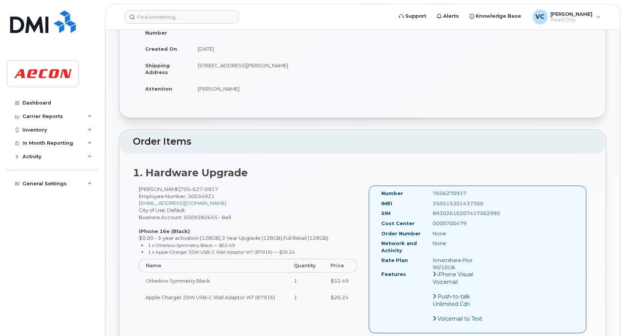
scroll to position [113, 0]
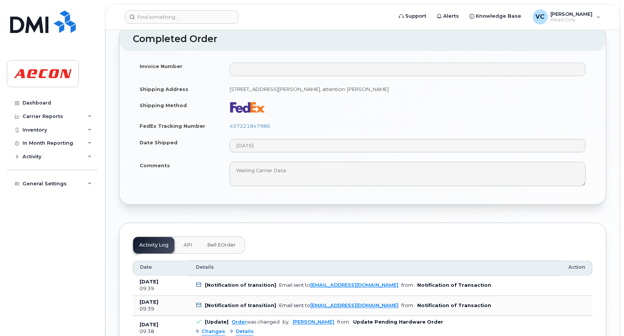
scroll to position [638, 0]
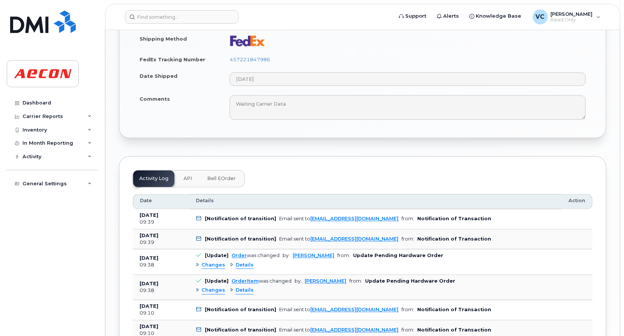
click at [212, 176] on span "Bell eOrder" at bounding box center [221, 179] width 29 height 6
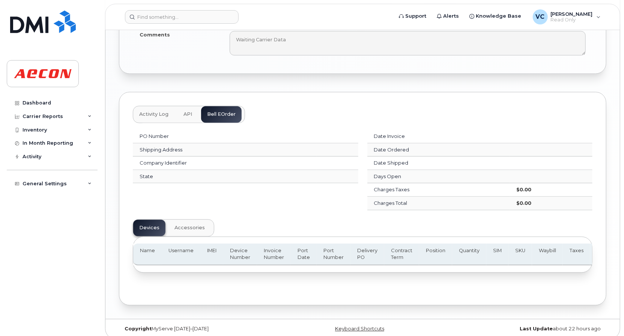
scroll to position [703, 0]
click at [187, 111] on span "API" at bounding box center [188, 114] width 9 height 6
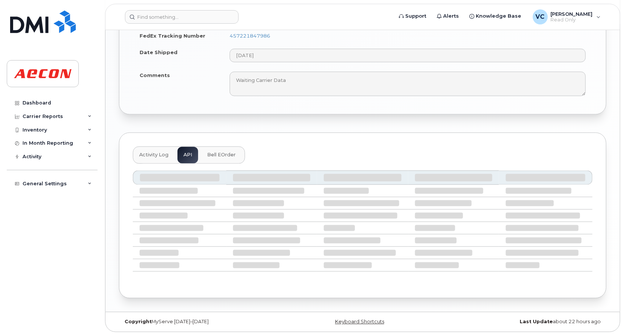
scroll to position [654, 0]
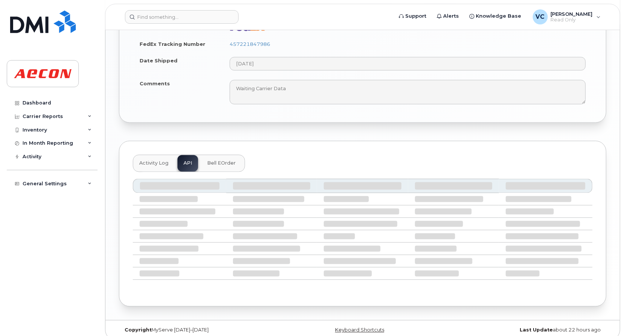
click at [150, 160] on span "Activity Log" at bounding box center [153, 163] width 29 height 6
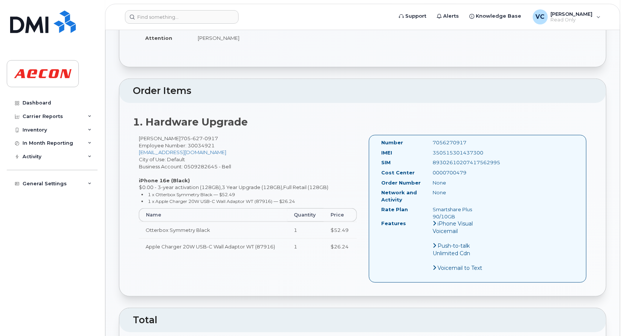
scroll to position [128, 0]
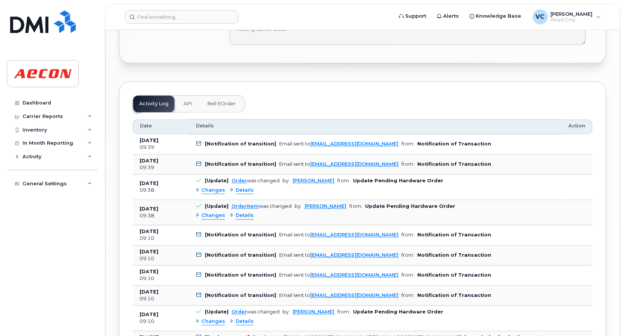
scroll to position [751, 0]
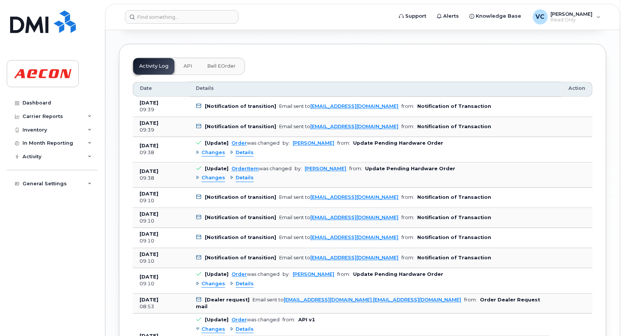
click at [220, 149] on span "Changes" at bounding box center [214, 152] width 24 height 7
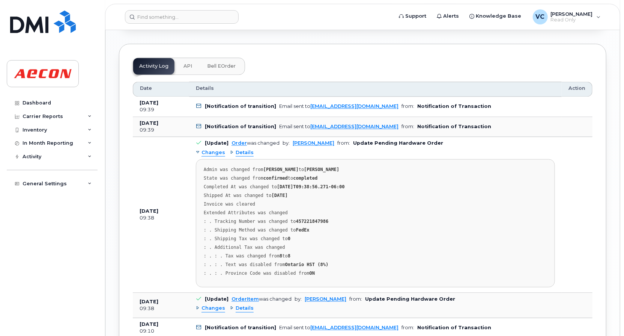
click at [216, 149] on span "Changes" at bounding box center [214, 152] width 24 height 7
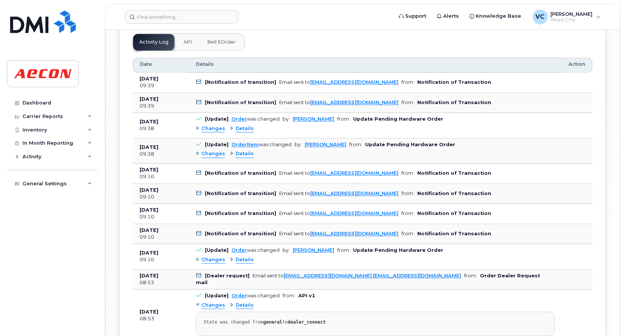
scroll to position [788, 0]
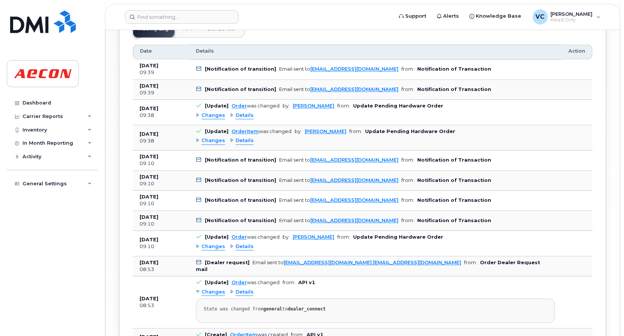
click at [214, 137] on span "Changes" at bounding box center [214, 140] width 24 height 7
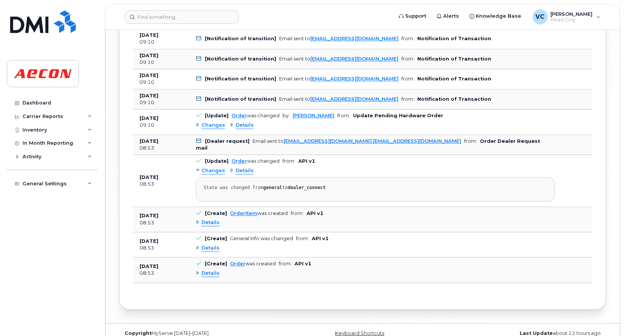
scroll to position [972, 0]
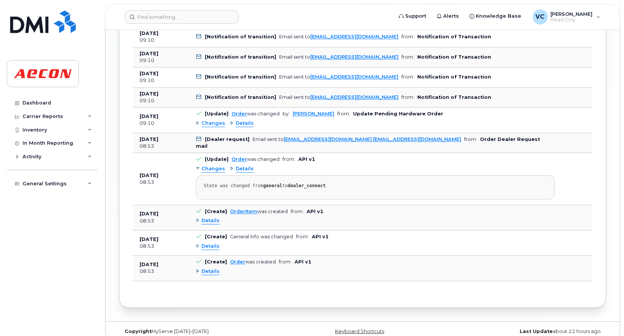
click at [209, 242] on span "Details" at bounding box center [211, 245] width 18 height 7
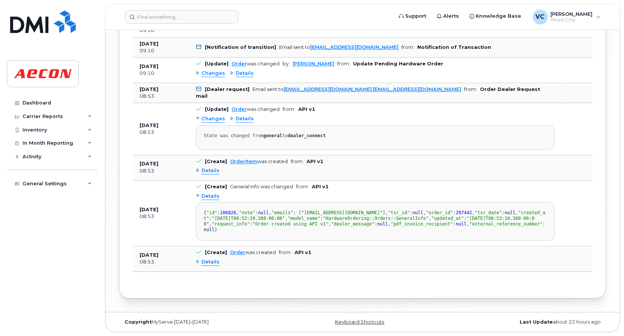
scroll to position [1047, 0]
click at [213, 167] on span "Details" at bounding box center [211, 170] width 18 height 7
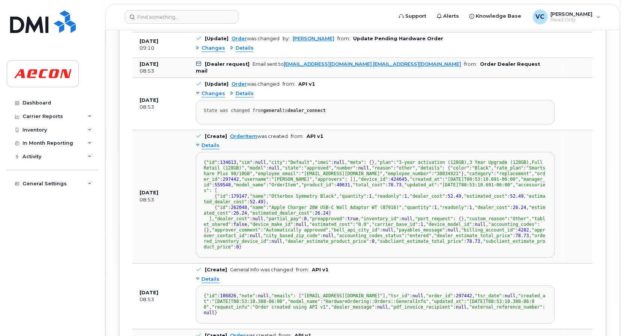
scroll to position [0, 0]
click at [212, 90] on span "Changes" at bounding box center [214, 93] width 24 height 7
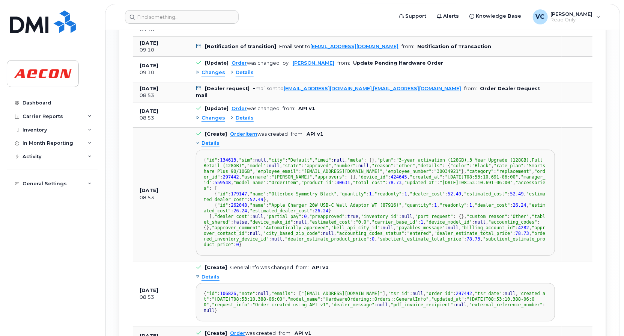
scroll to position [1010, 0]
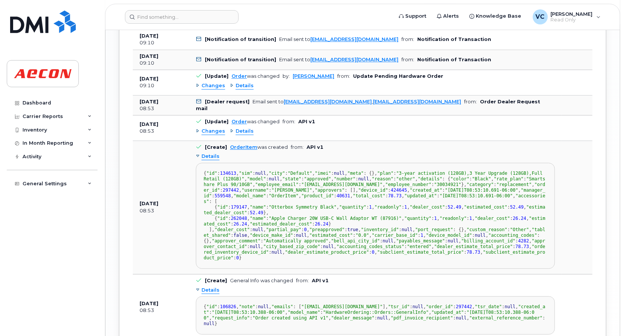
click at [219, 128] on span "Changes" at bounding box center [214, 131] width 24 height 7
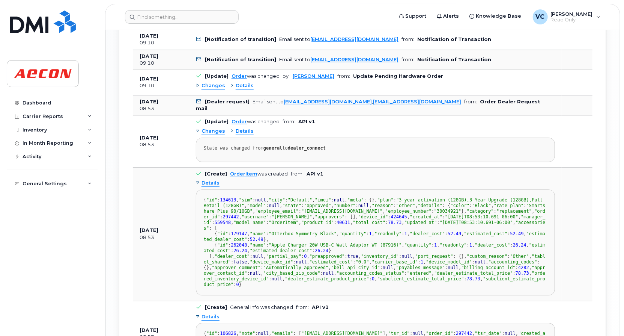
click at [214, 82] on span "Changes" at bounding box center [214, 85] width 24 height 7
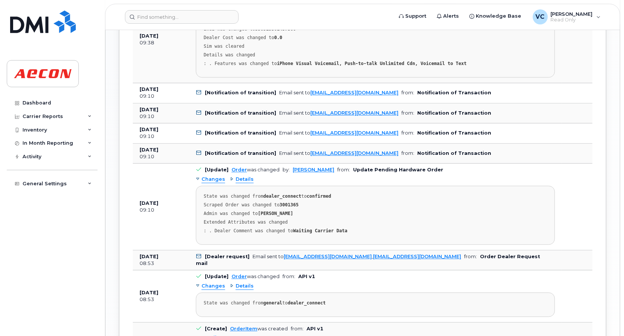
scroll to position [934, 0]
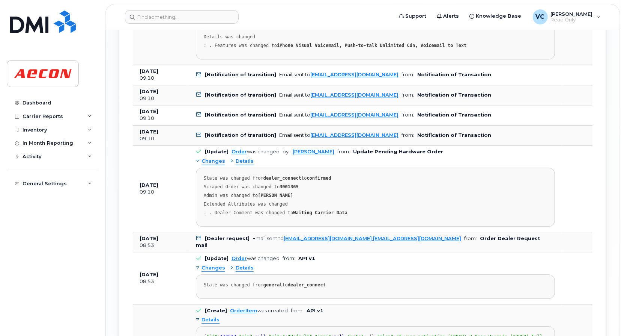
click at [241, 158] on span "Details" at bounding box center [245, 161] width 18 height 7
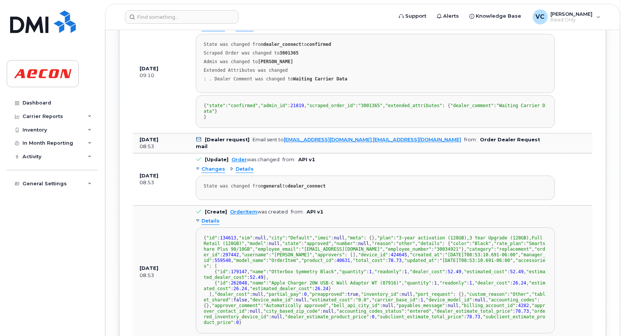
scroll to position [1085, 0]
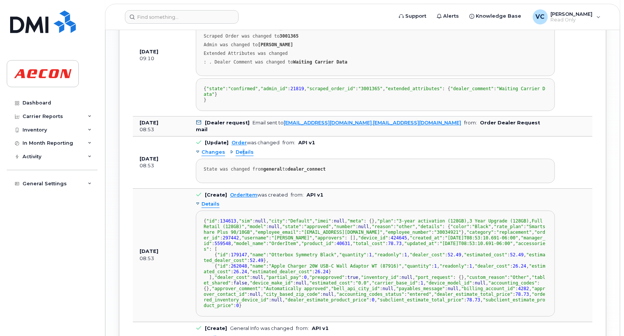
click at [242, 156] on span "Details" at bounding box center [245, 152] width 18 height 7
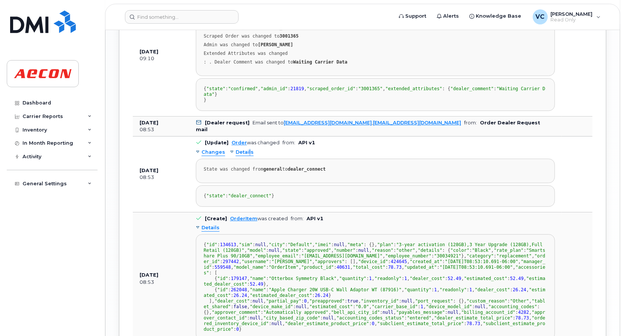
drag, startPoint x: 242, startPoint y: 168, endPoint x: 248, endPoint y: 170, distance: 6.9
click at [248, 156] on span "Details" at bounding box center [245, 152] width 18 height 7
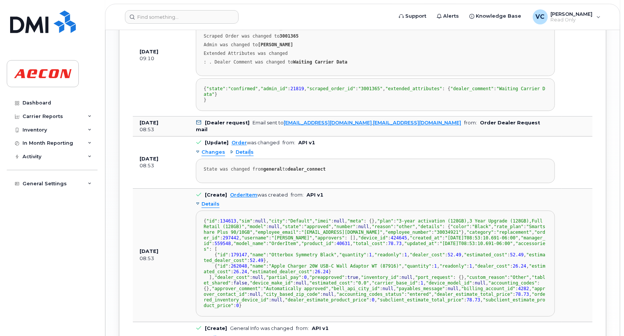
click at [247, 156] on span "Details" at bounding box center [245, 152] width 18 height 7
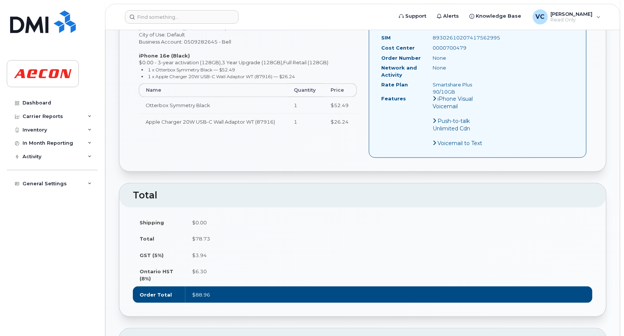
scroll to position [421, 0]
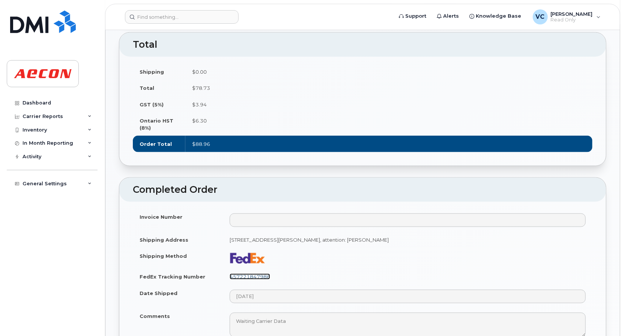
click at [257, 273] on link "457221847986" at bounding box center [250, 276] width 41 height 6
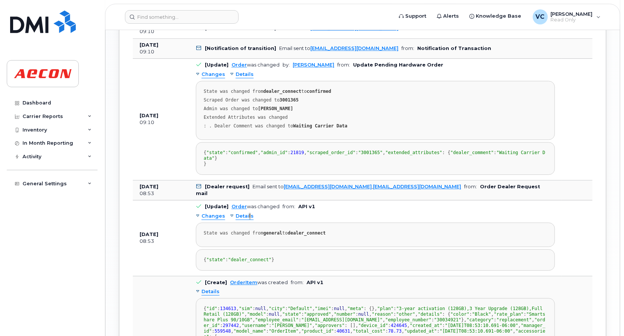
scroll to position [1096, 0]
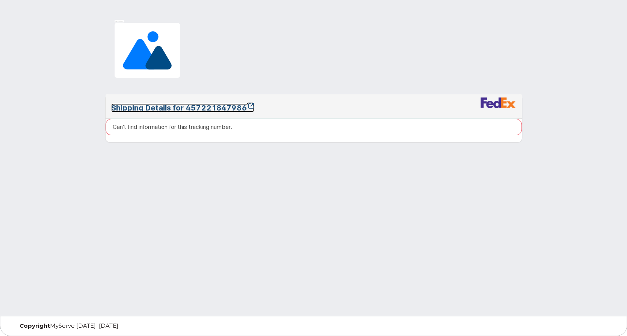
click at [202, 107] on link "Shipping Details for 457221847986" at bounding box center [182, 107] width 143 height 9
